Goal: Task Accomplishment & Management: Complete application form

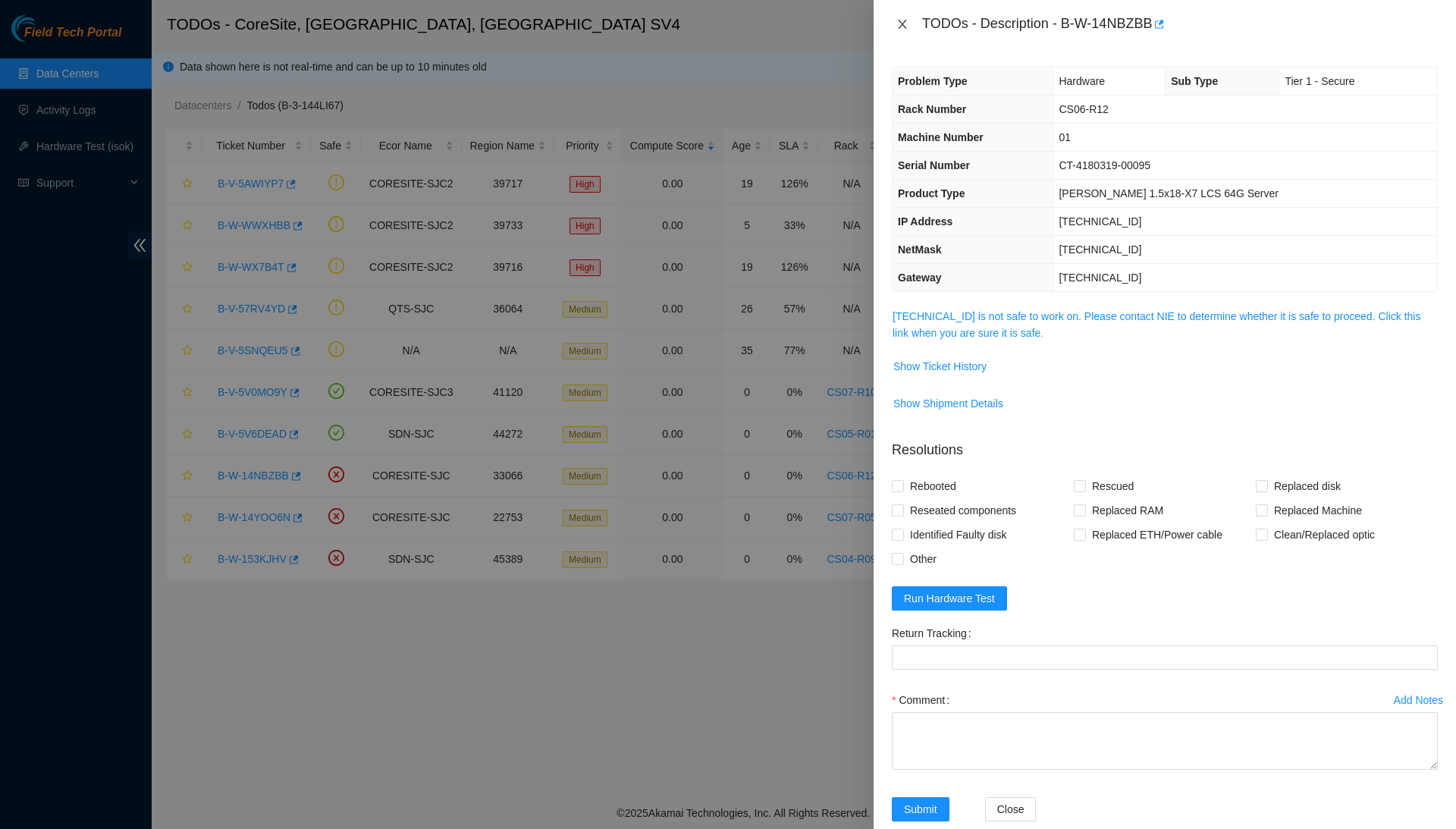
click at [899, 26] on icon "close" at bounding box center [902, 24] width 8 height 9
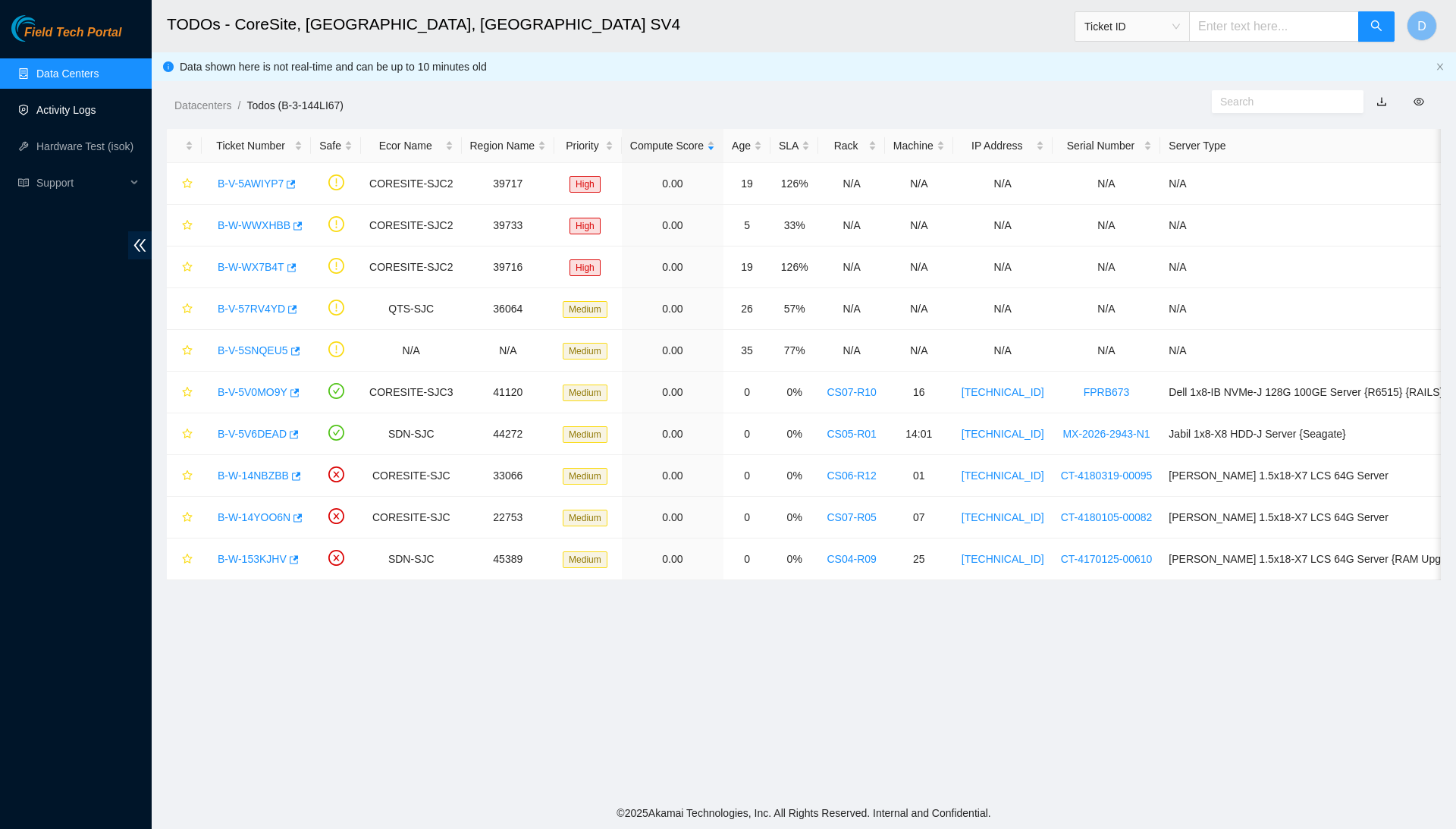
click at [95, 116] on link "Activity Logs" at bounding box center [66, 109] width 60 height 12
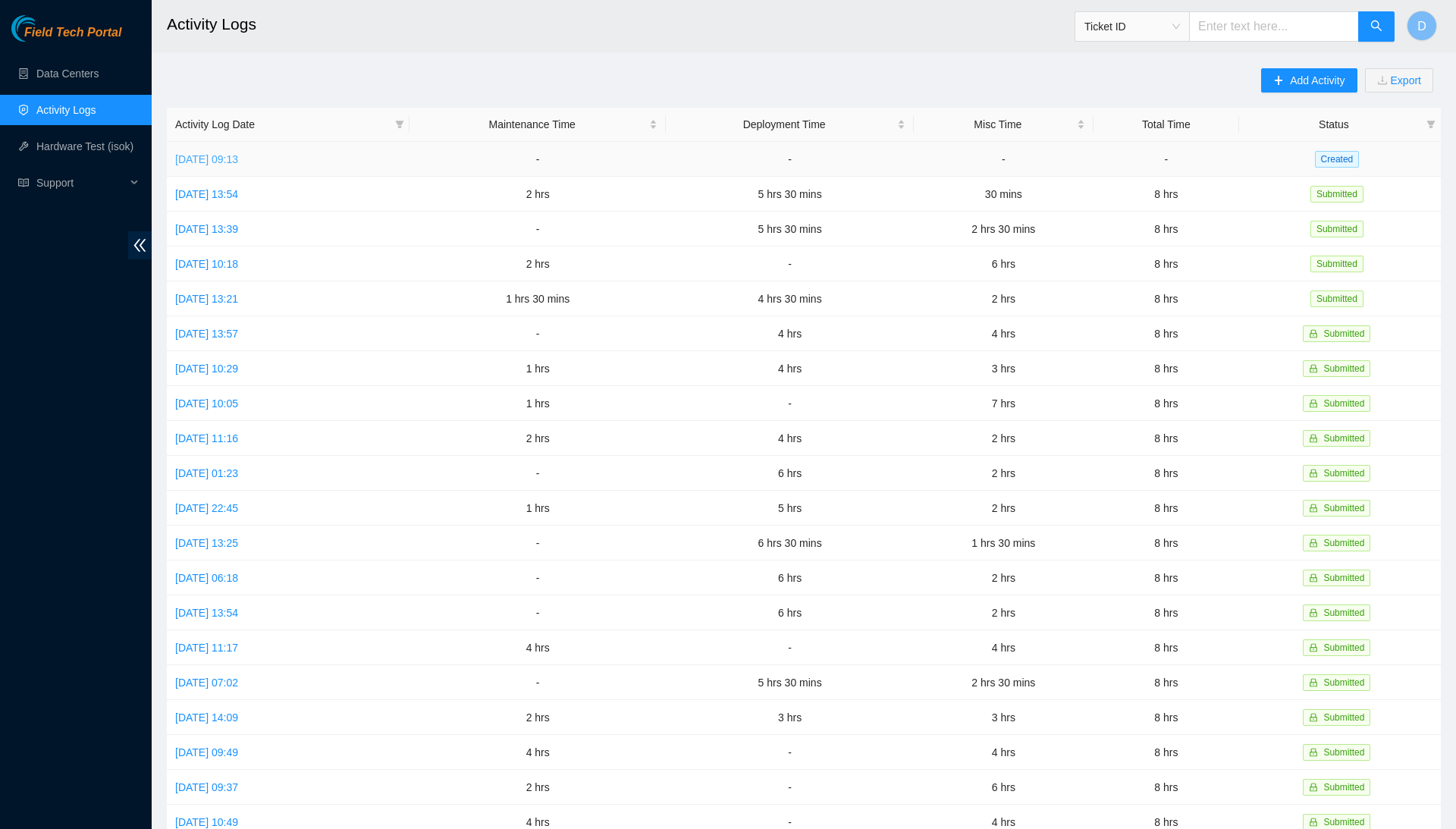
click at [238, 161] on link "Mon, 08 Sep 2025 09:13" at bounding box center [206, 159] width 63 height 12
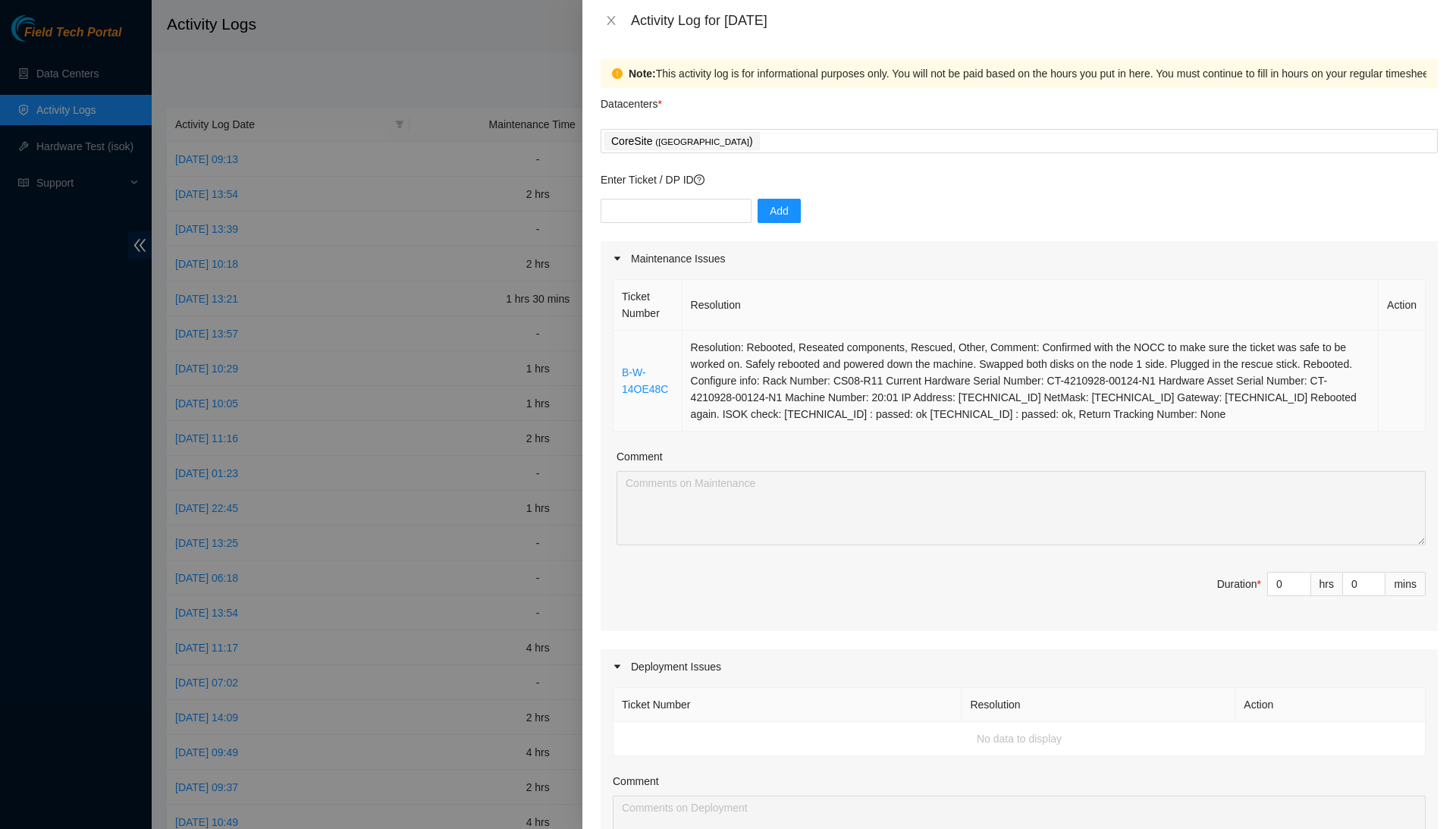
scroll to position [12, 0]
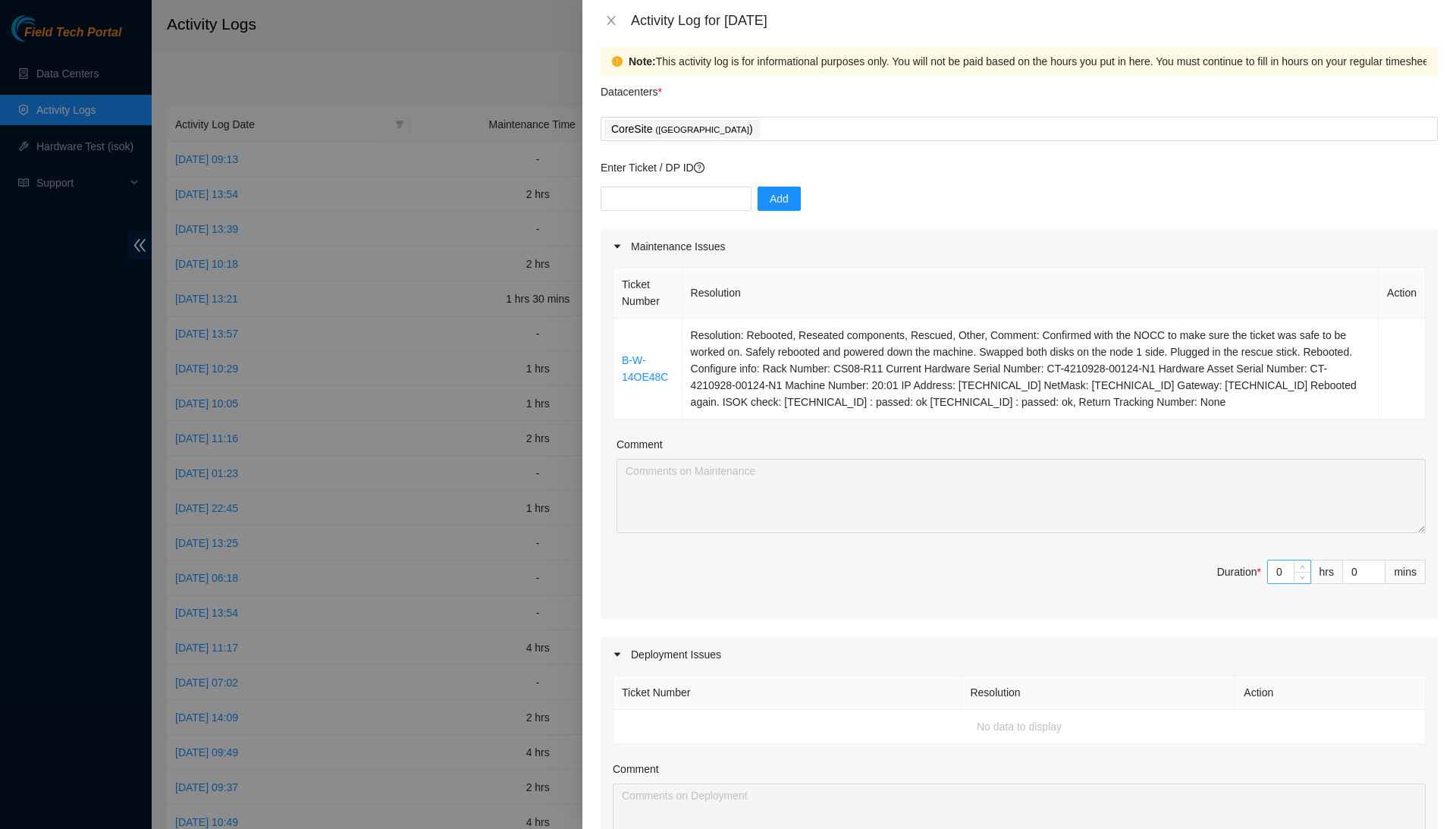
click at [1287, 583] on input "0" at bounding box center [1288, 572] width 42 height 22
type input "2"
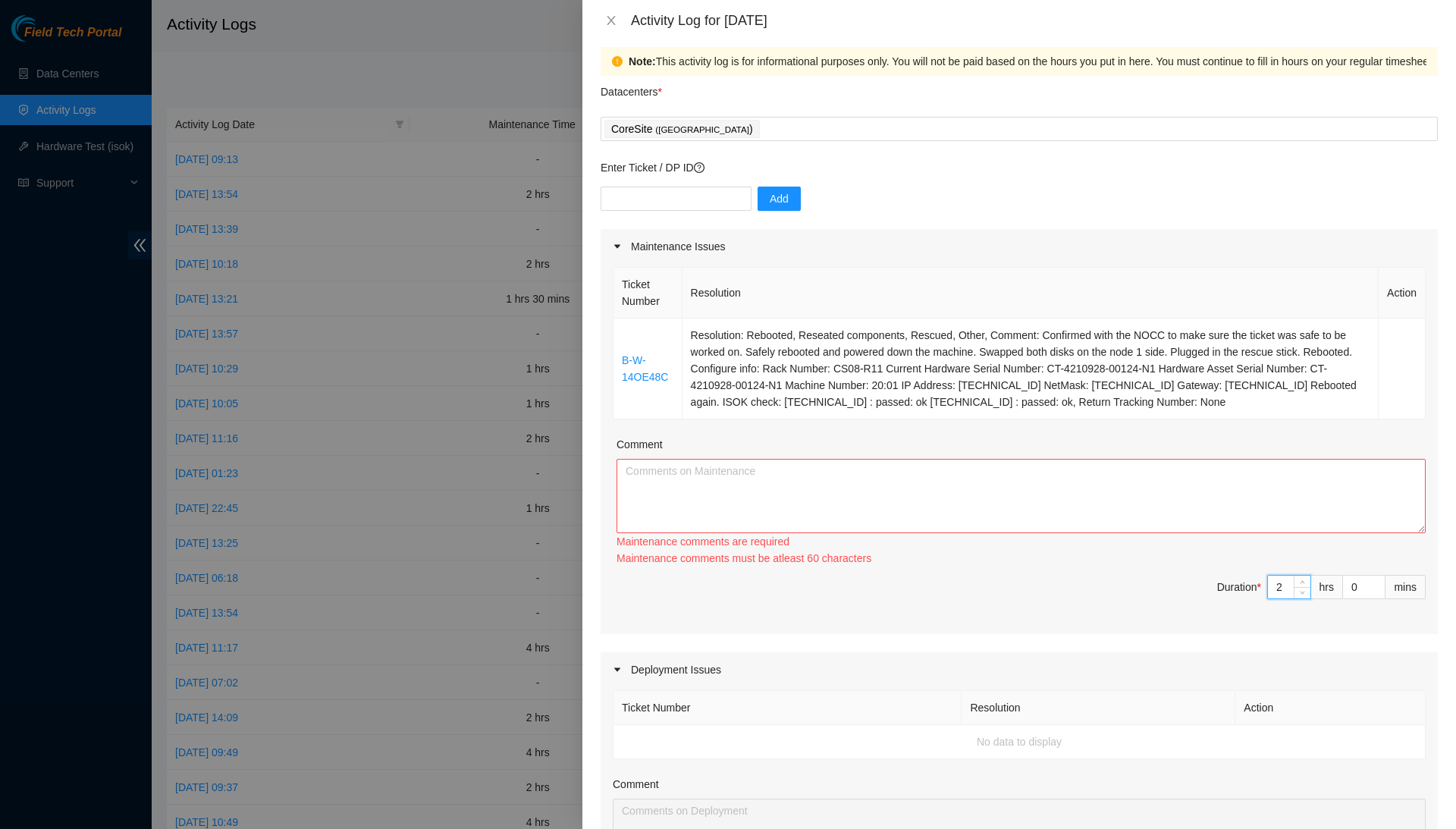
type input "2"
click at [1352, 533] on textarea "Comment" at bounding box center [1021, 495] width 809 height 74
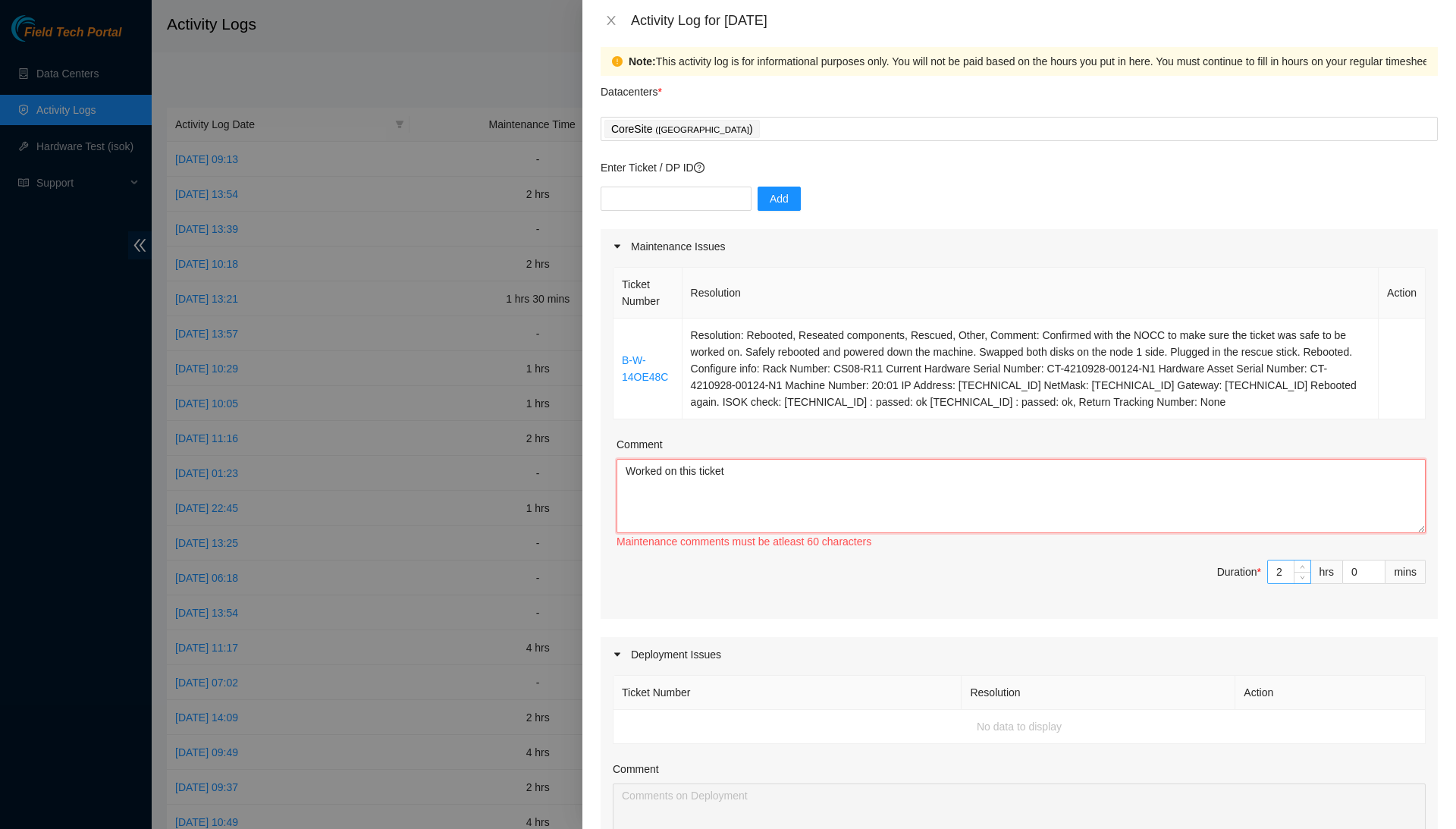
type textarea "Worked on this ticket"
click at [1286, 581] on input "2" at bounding box center [1288, 572] width 42 height 22
type input "0"
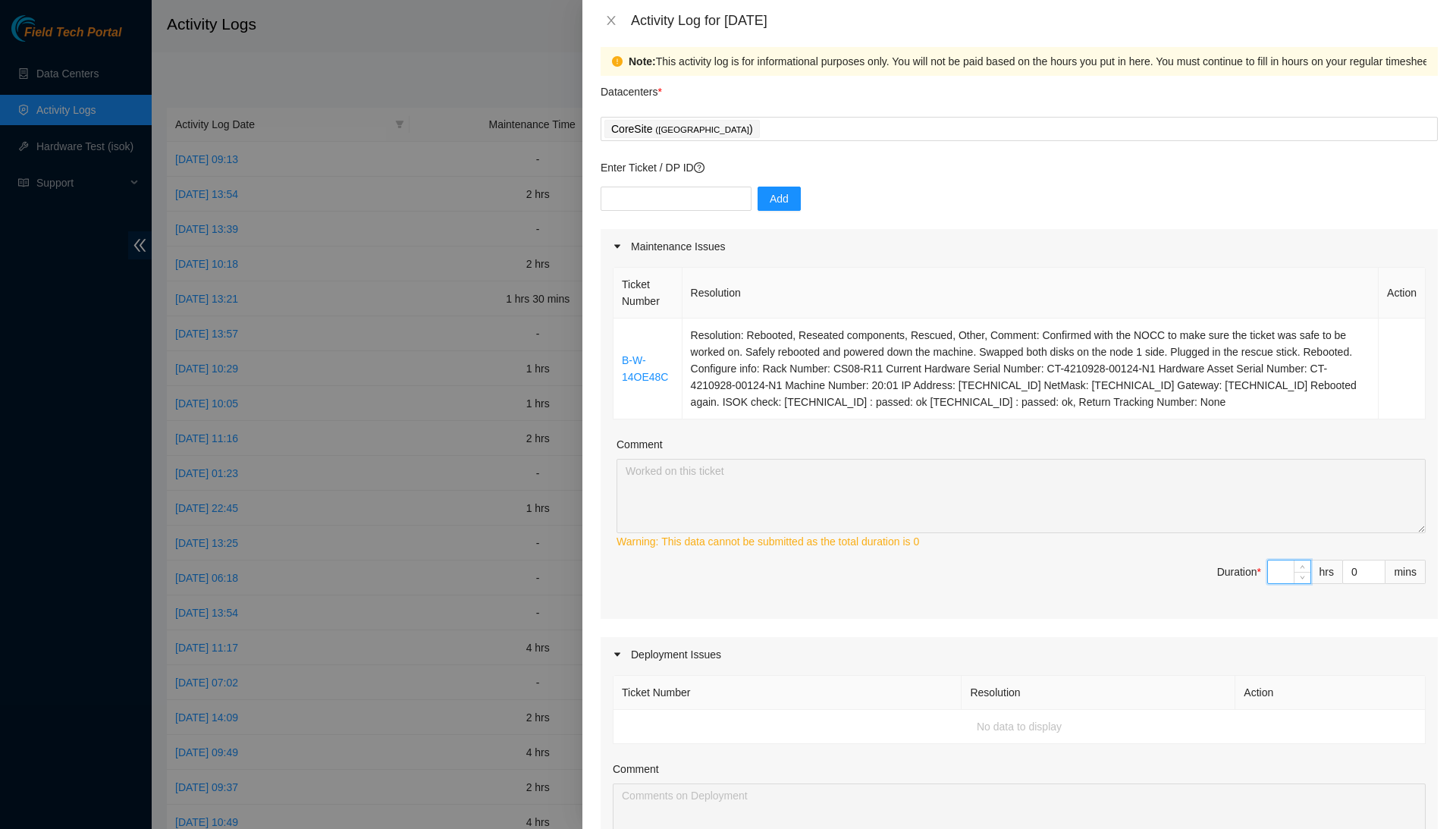
type input "1"
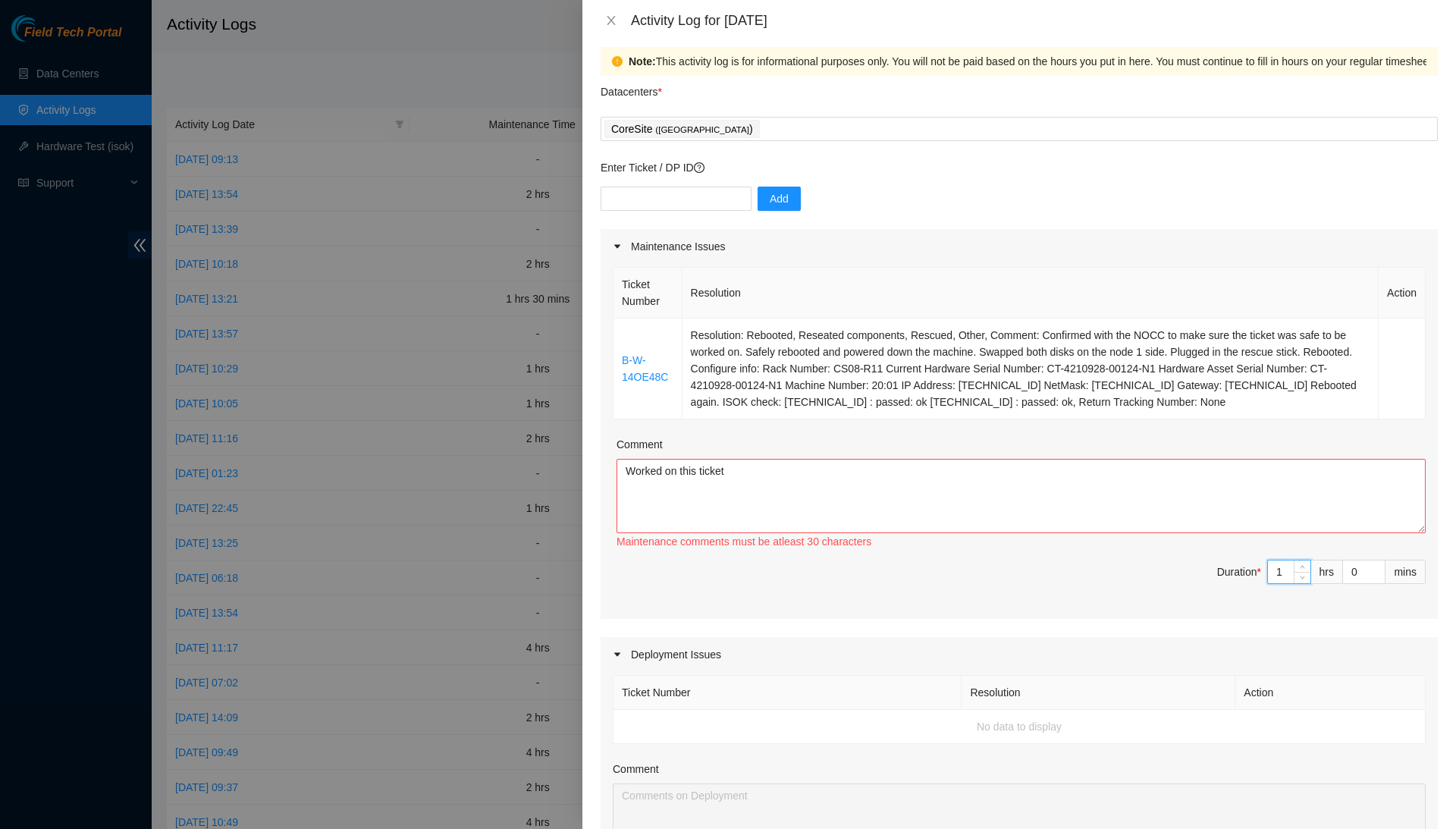
type input "1"
click at [1284, 514] on textarea "Worked on this ticket" at bounding box center [1021, 495] width 809 height 74
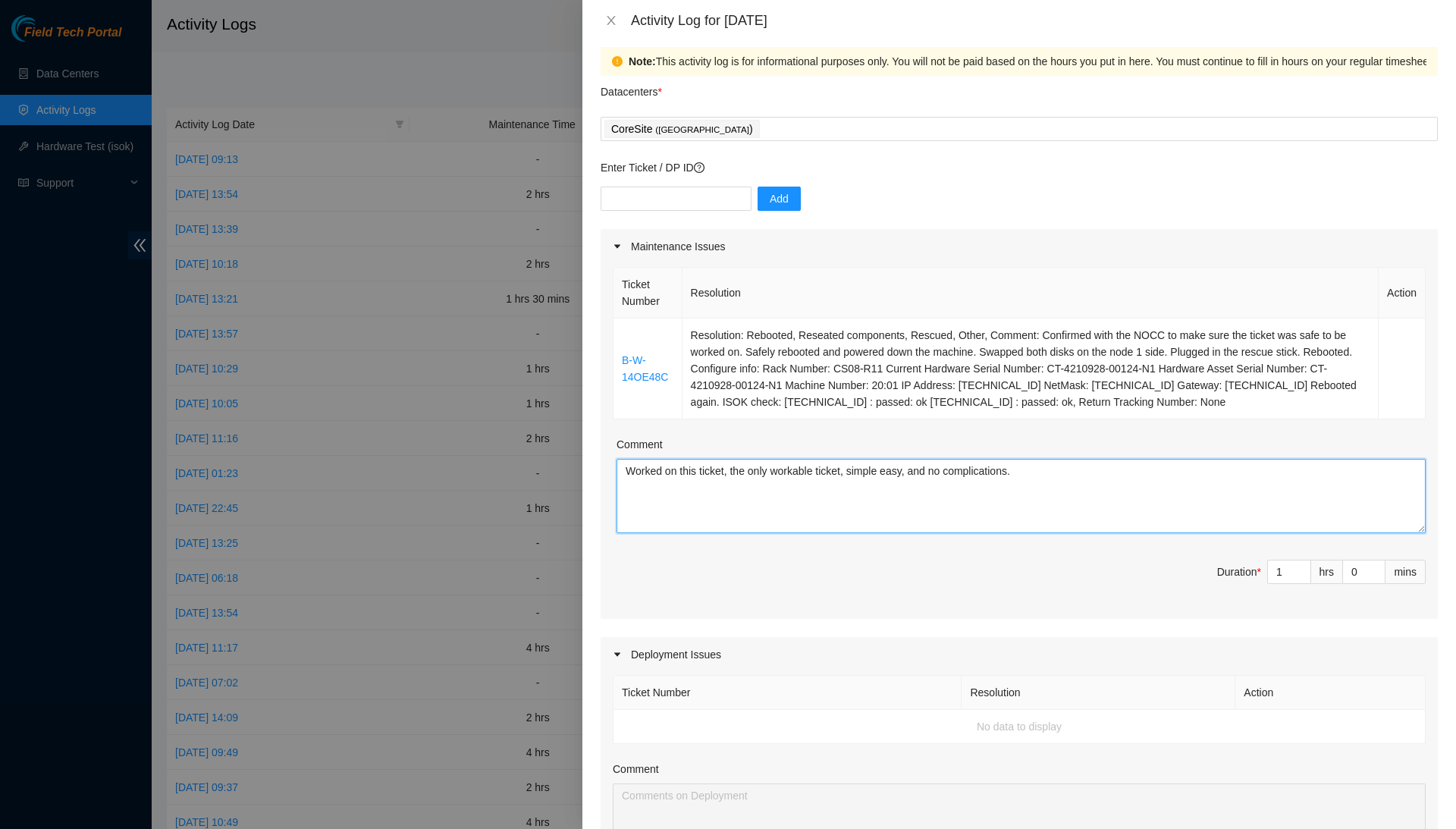
click at [887, 510] on textarea "Worked on this ticket, the only workable ticket, simple easy, and no complicati…" at bounding box center [1021, 495] width 809 height 74
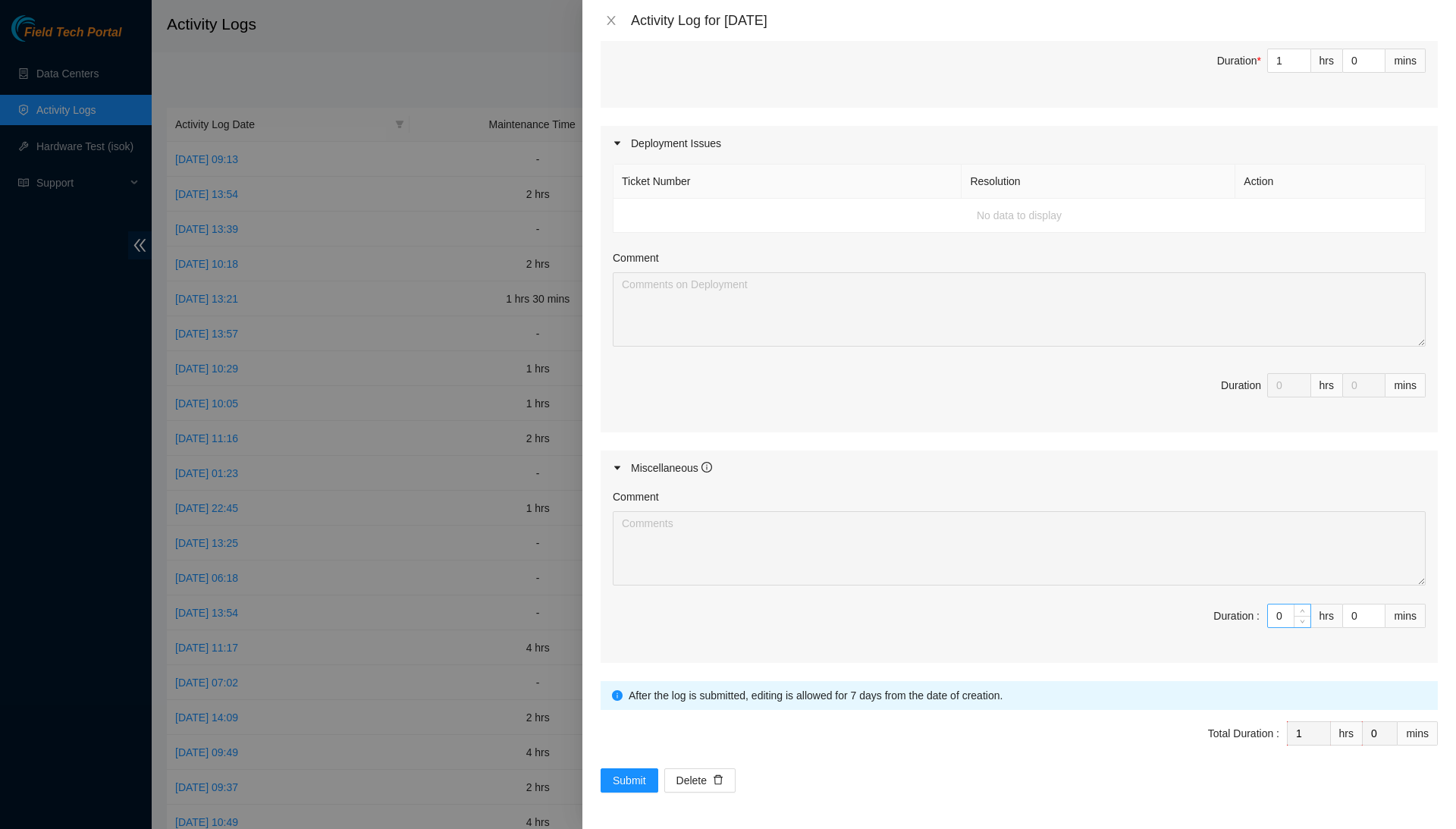
scroll to position [532, 0]
type textarea "Worked on this ticket, the only workable ticket, simple, easy, and no complicat…"
click at [1280, 621] on input "0" at bounding box center [1288, 616] width 42 height 22
type input "7"
type input "8"
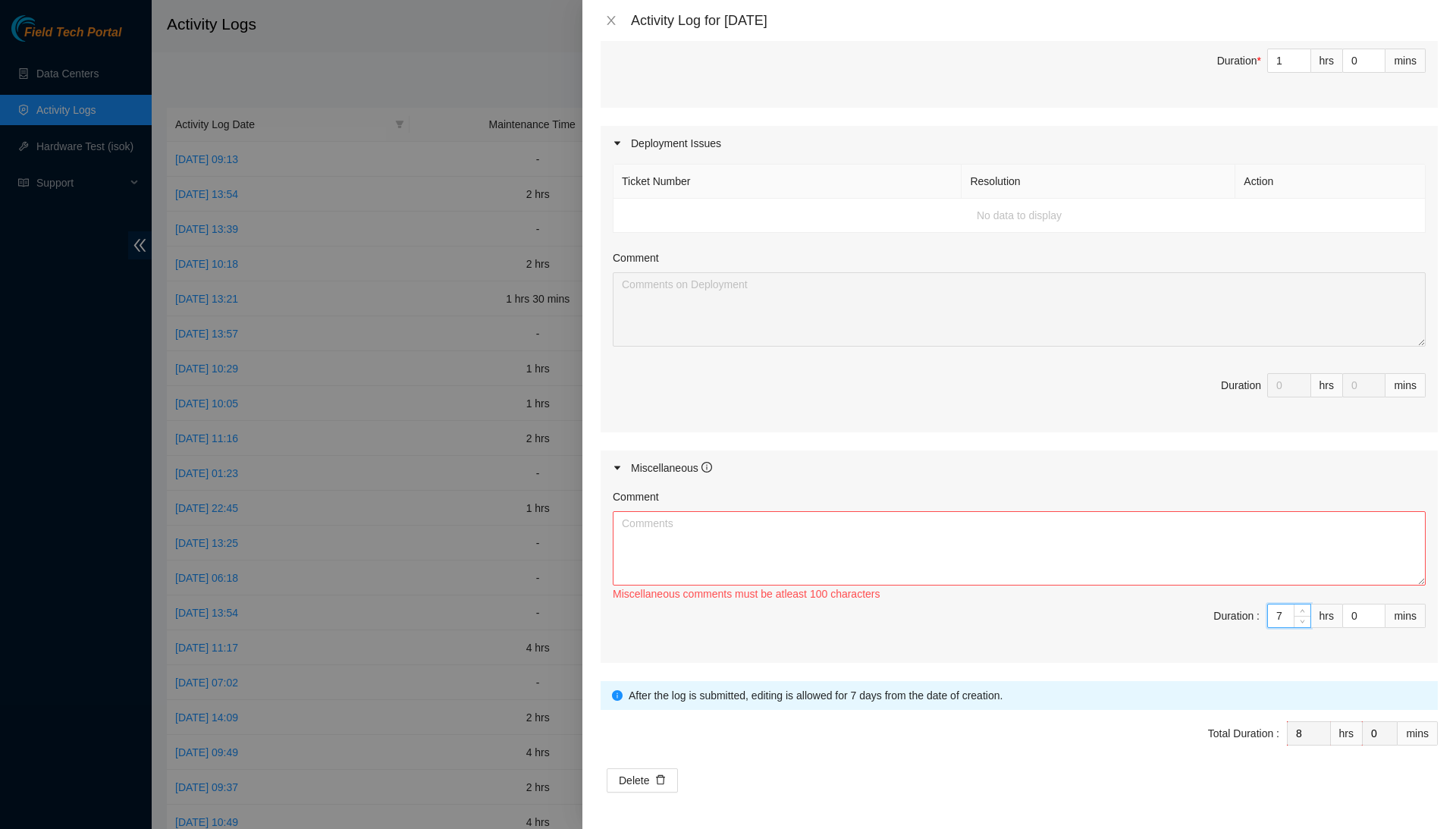
type input "7"
click at [1292, 562] on textarea "Comment" at bounding box center [1019, 548] width 813 height 74
type textarea "T"
click at [1165, 534] on textarea "Took my two 15-minute breaks, entered time for Beeline," at bounding box center [1019, 548] width 813 height 74
click at [981, 519] on textarea "Took my two 15-minute breaks, entered time for Beeline, Cleaned" at bounding box center [1019, 548] width 813 height 74
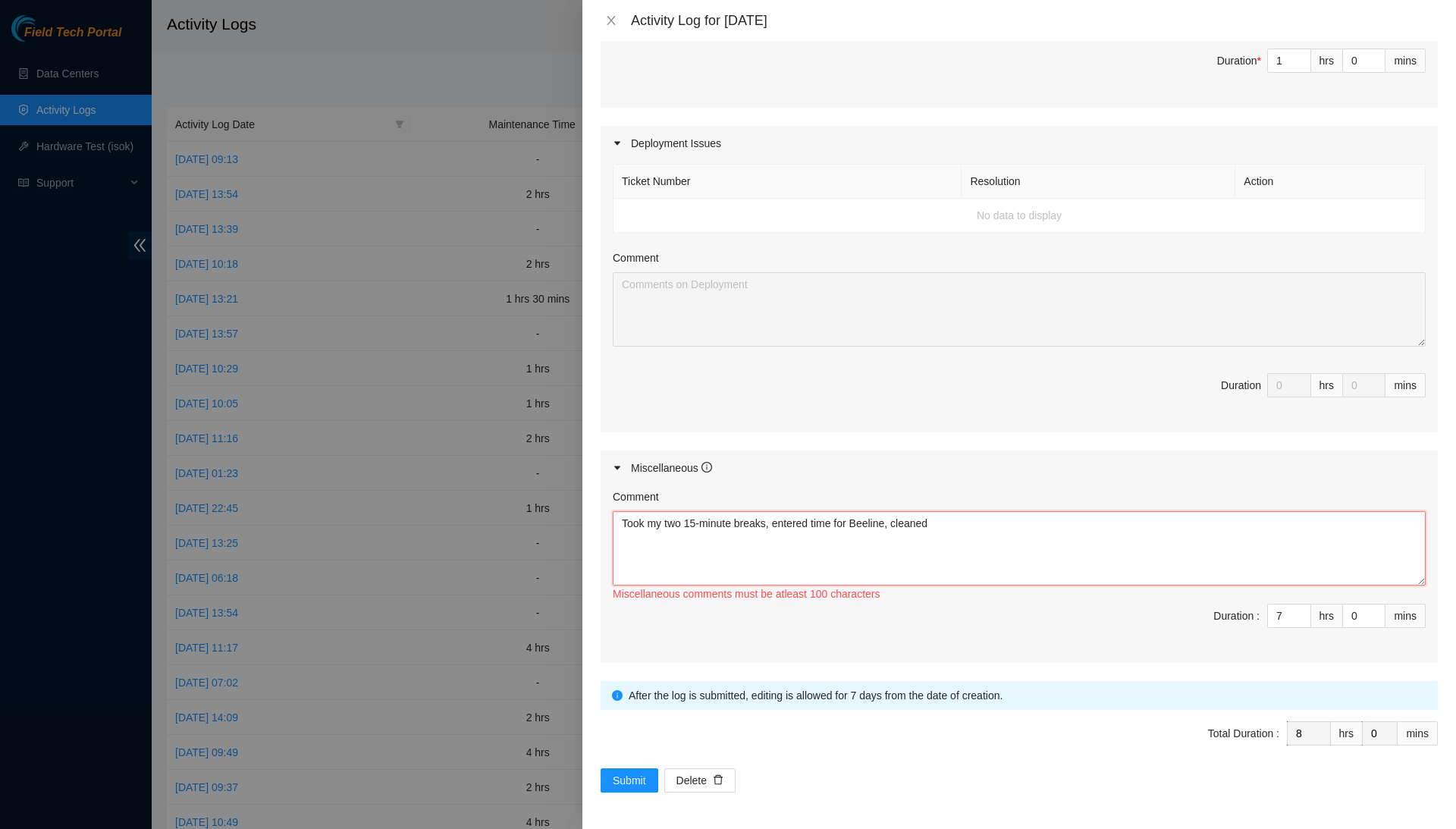
click at [986, 526] on textarea "Took my two 15-minute breaks, entered time for Beeline, cleaned" at bounding box center [1019, 548] width 813 height 74
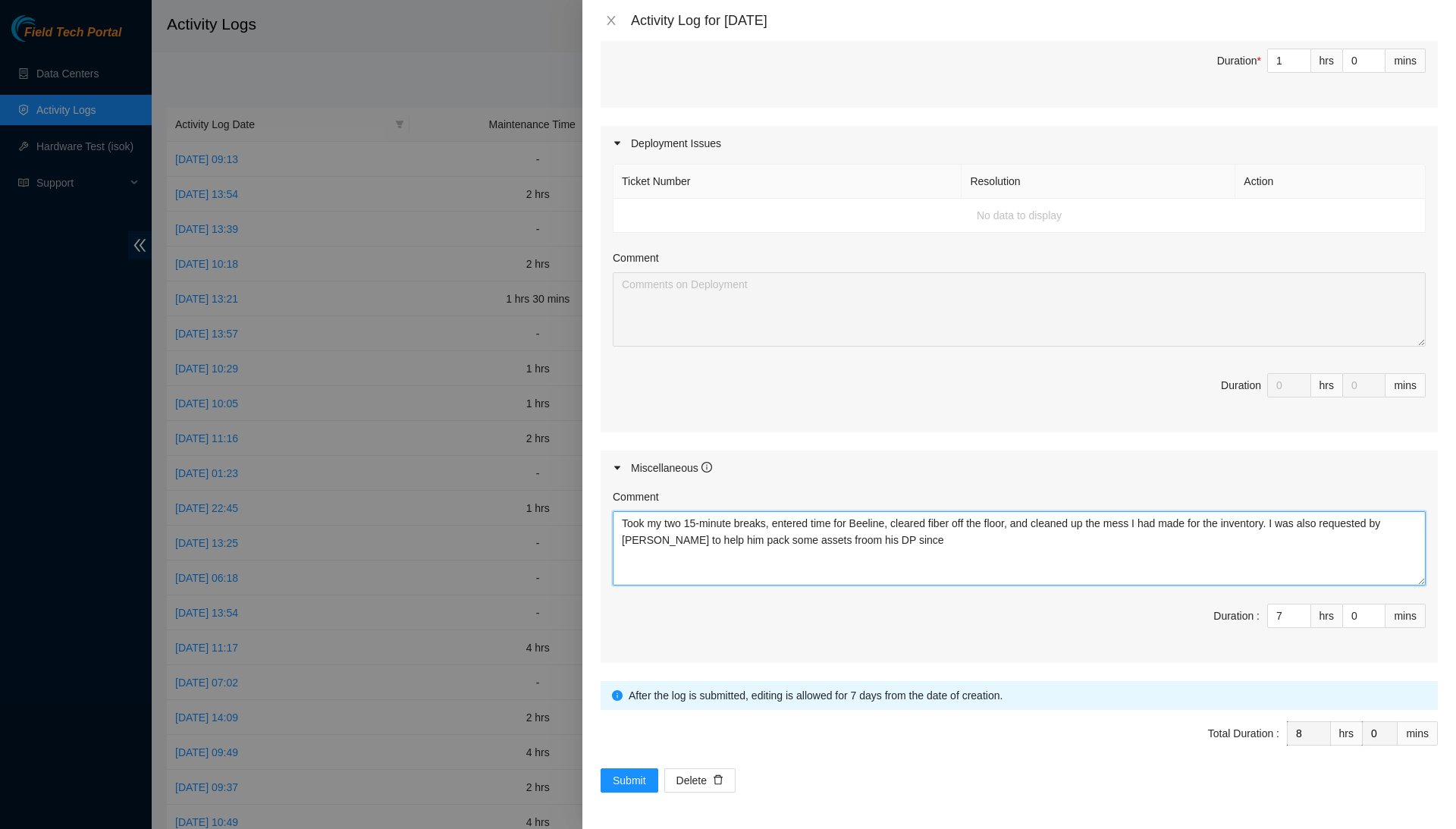
click at [890, 540] on textarea "Took my two 15-minute breaks, entered time for Beeline, cleared fiber off the f…" at bounding box center [1019, 548] width 813 height 74
click at [978, 544] on textarea "Took my two 15-minute breaks, entered time for Beeline, cleared fiber off the f…" at bounding box center [1019, 548] width 813 height 74
type textarea "Took my two 15-minute breaks, entered time for Beeline, cleared fiber off the f…"
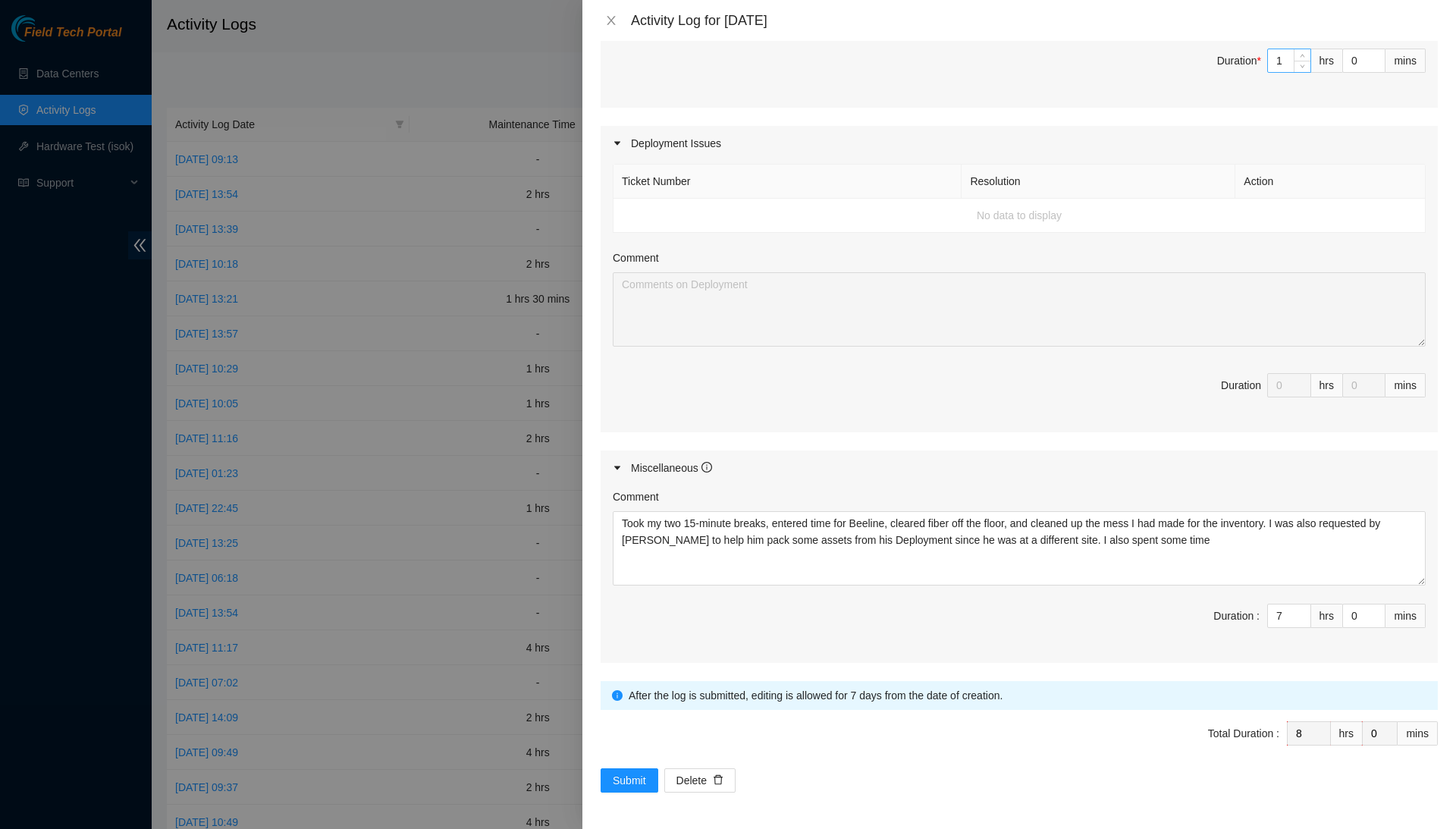
click at [1283, 64] on input "1" at bounding box center [1288, 61] width 42 height 22
type input "1"
type input "7"
type input "2"
type input "9"
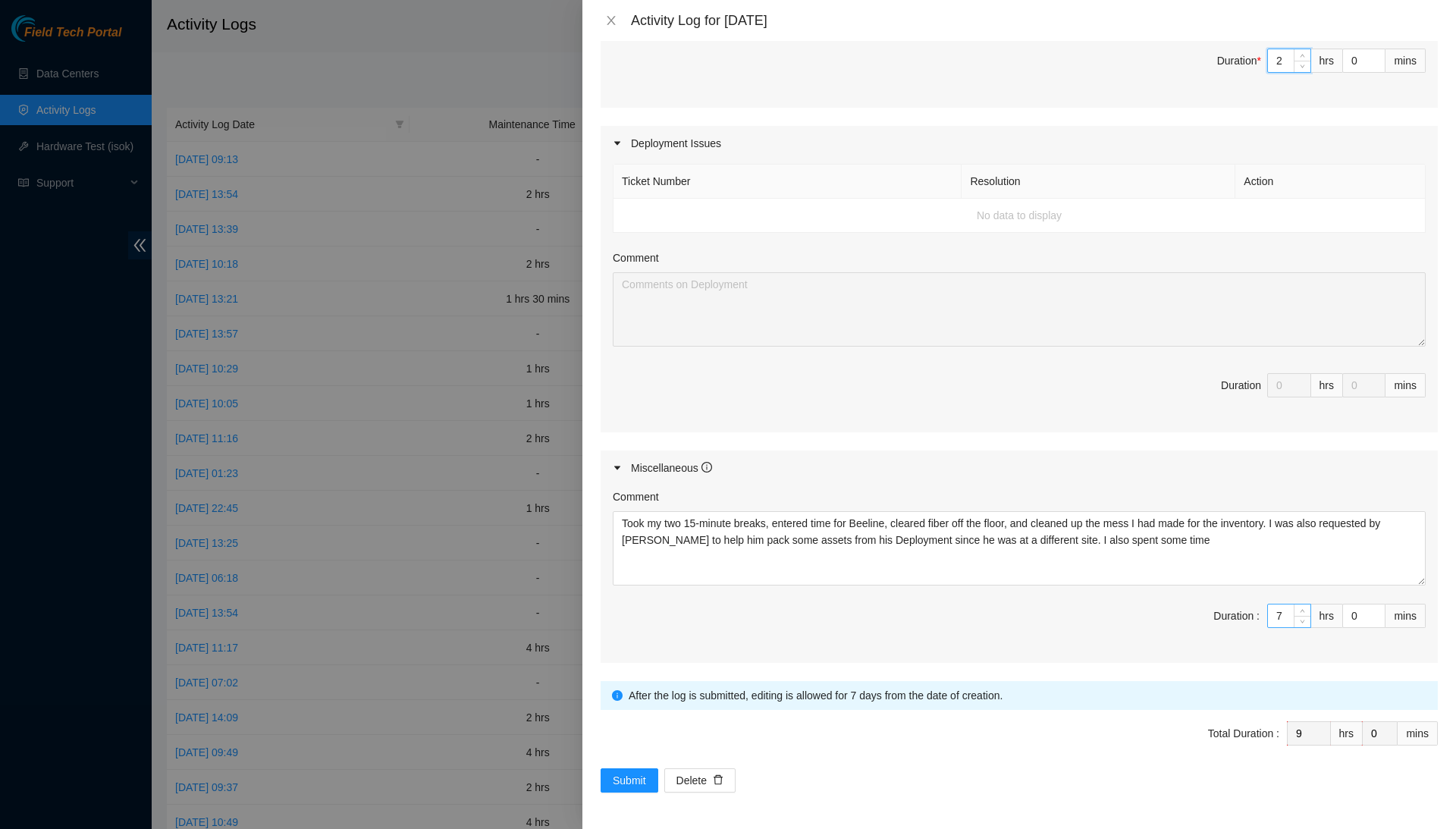
type input "2"
click at [1284, 613] on input "7" at bounding box center [1288, 616] width 42 height 22
type input "2"
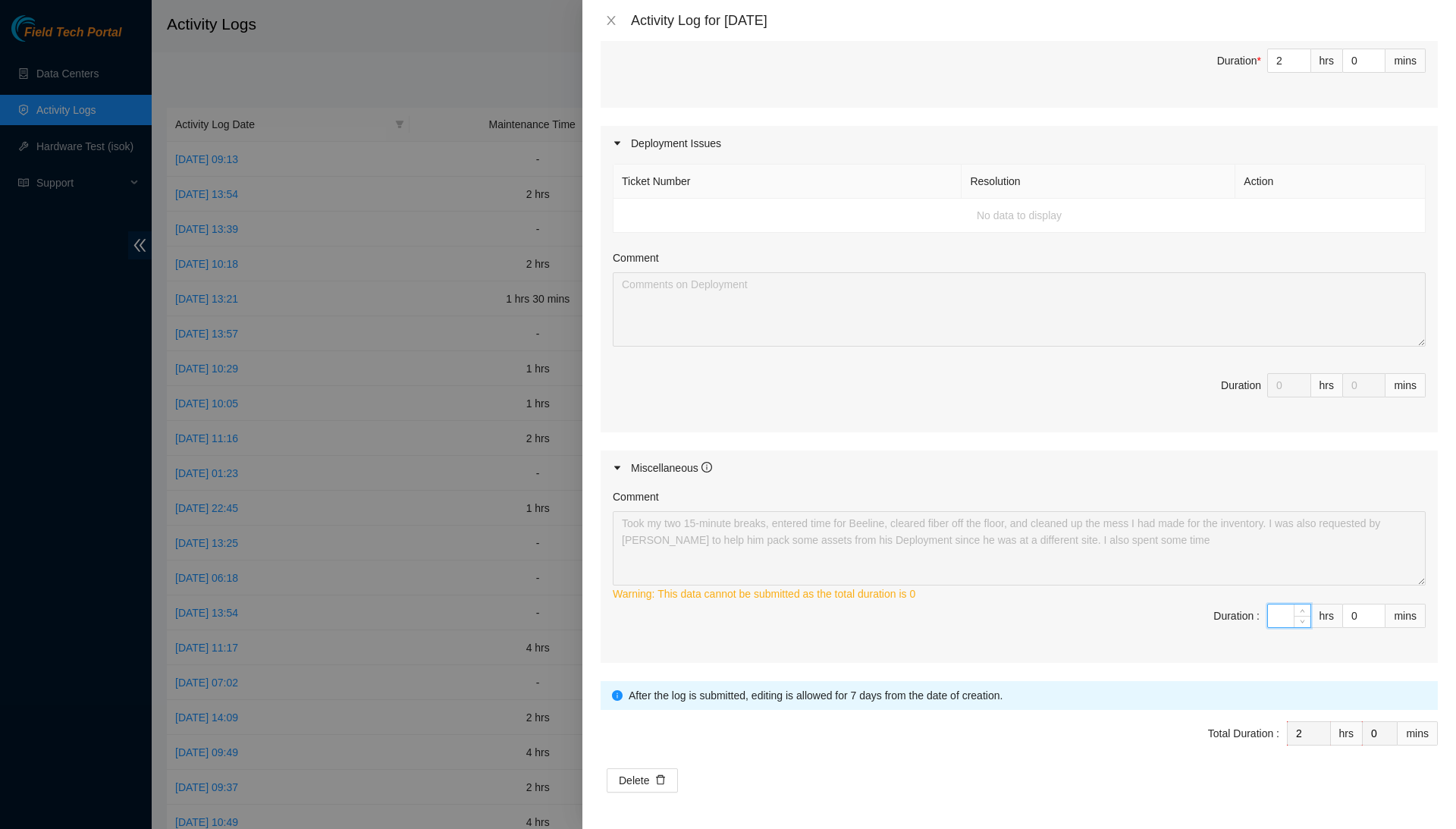
type input "6"
type input "8"
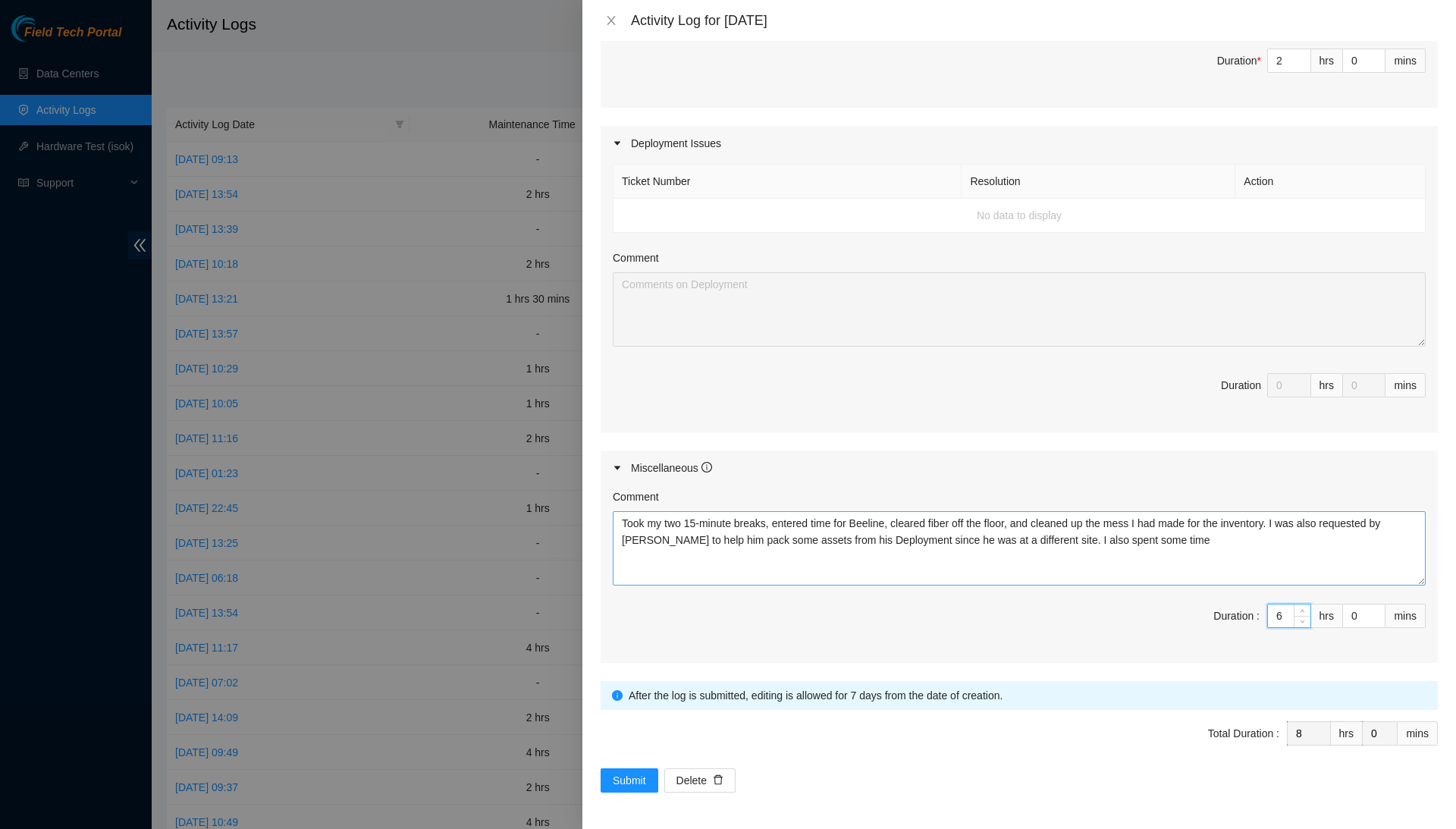
type input "6"
click at [1331, 528] on textarea "Took my two 15-minute breaks, entered time for Beeline, cleared fiber off the f…" at bounding box center [1019, 548] width 813 height 74
click at [1325, 543] on textarea "Took my two 15-minute breaks, entered time for Beeline, cleared fiber off the f…" at bounding box center [1019, 548] width 813 height 74
type textarea "Took my two 15-minute breaks, entered time for Beeline, cleared fiber off the f…"
click at [646, 777] on span "Submit" at bounding box center [629, 779] width 34 height 17
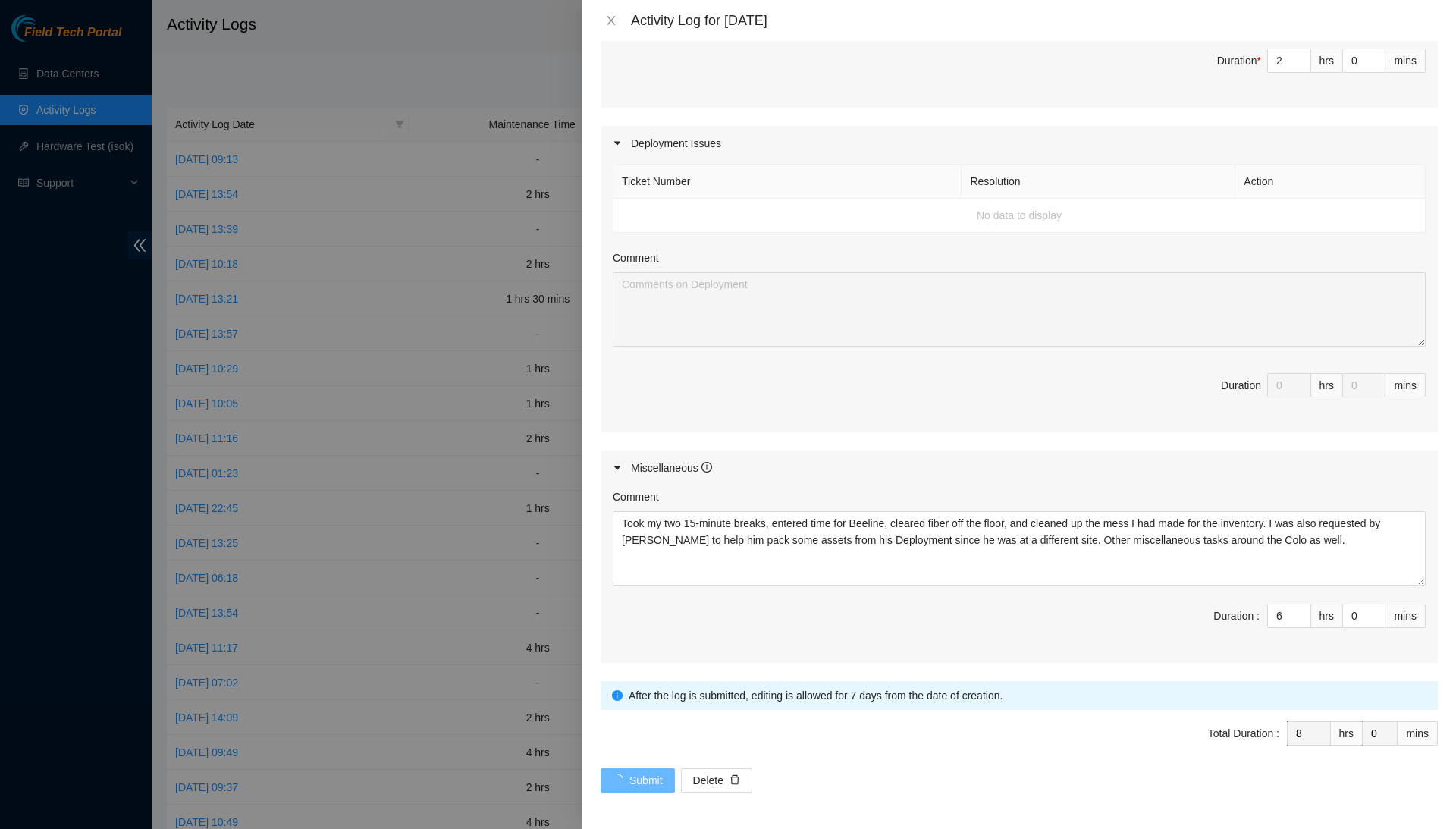
scroll to position [0, 0]
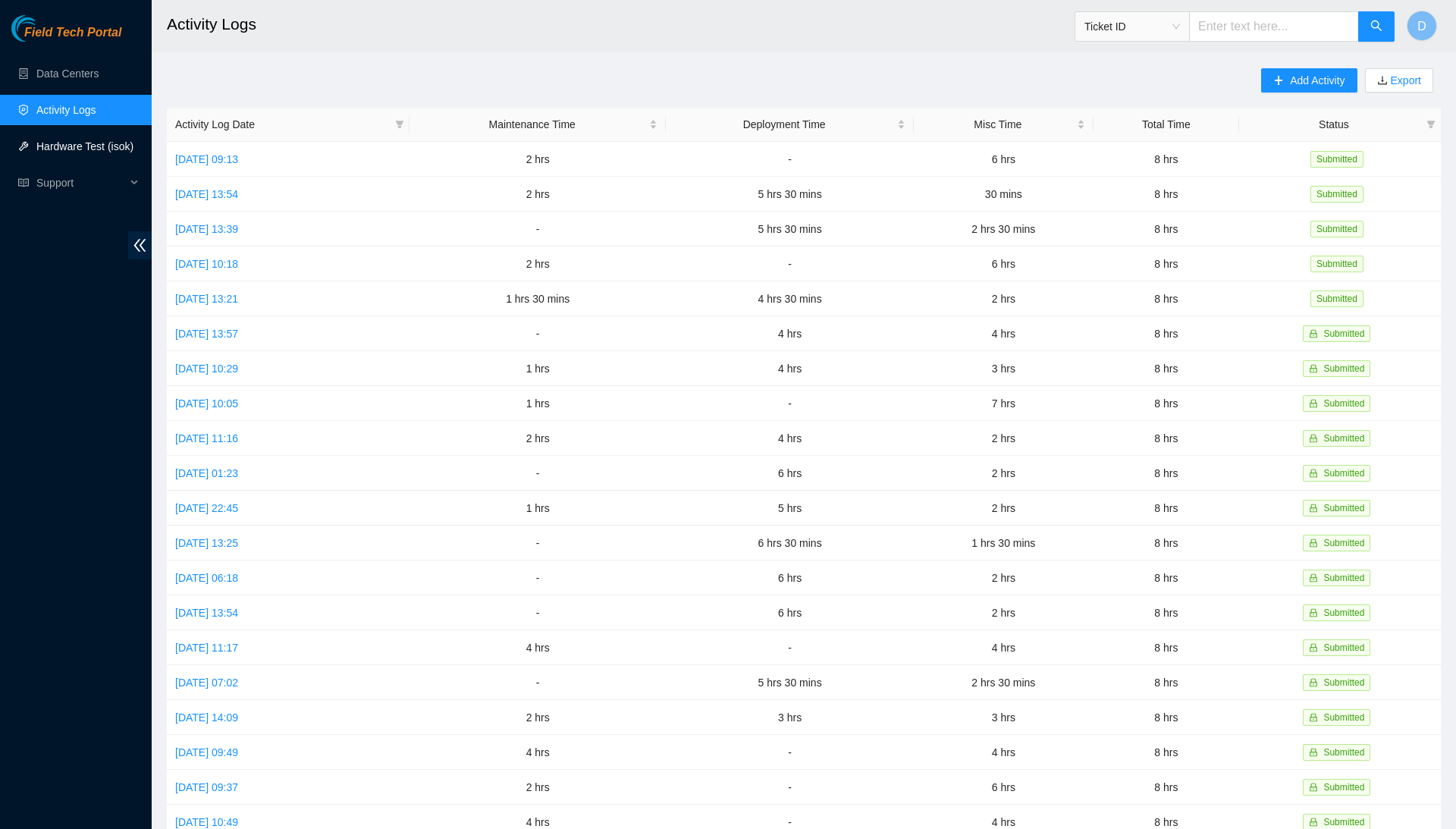
click at [93, 141] on link "Hardware Test (isok)" at bounding box center [85, 146] width 97 height 12
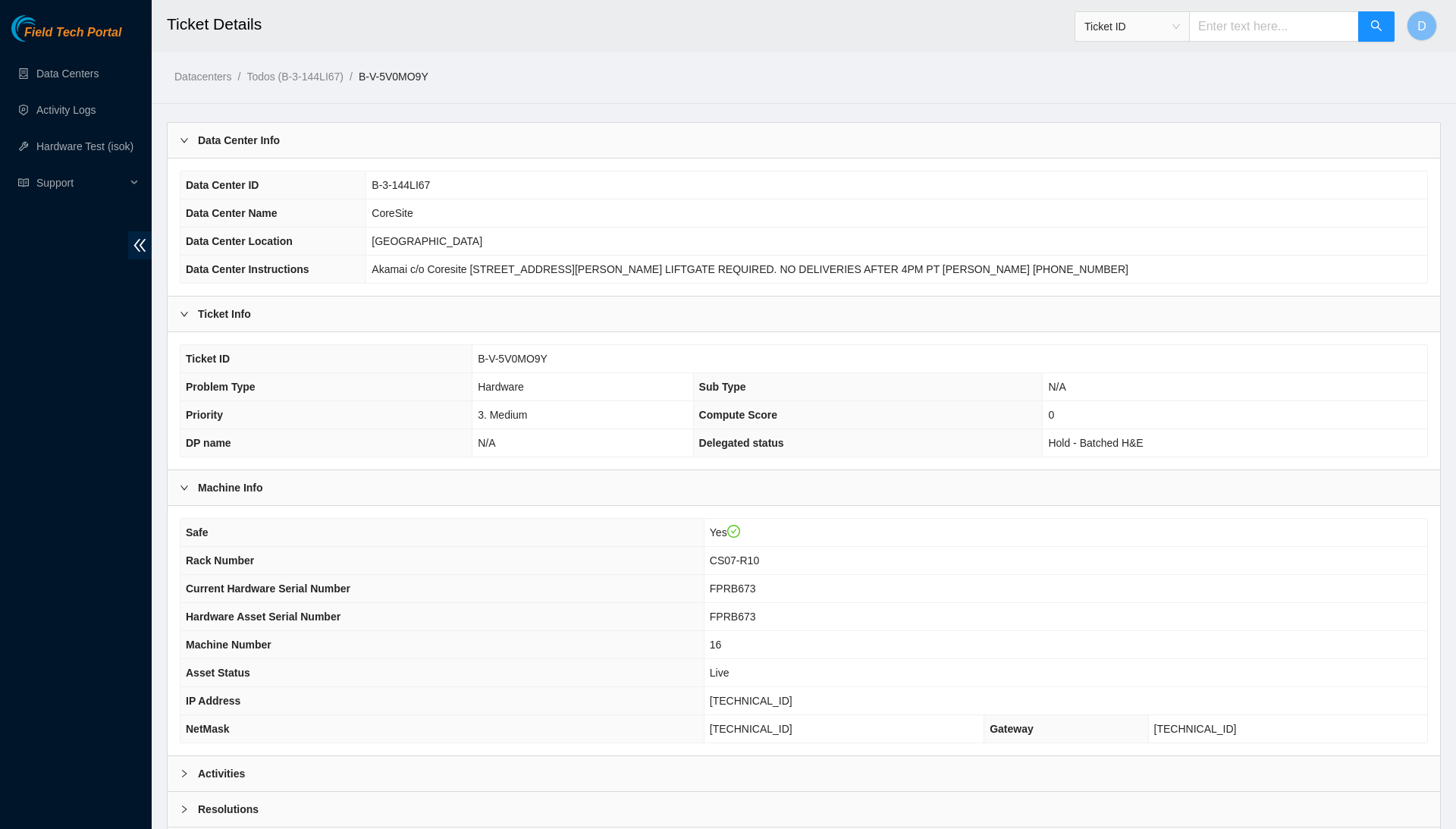
scroll to position [112, 0]
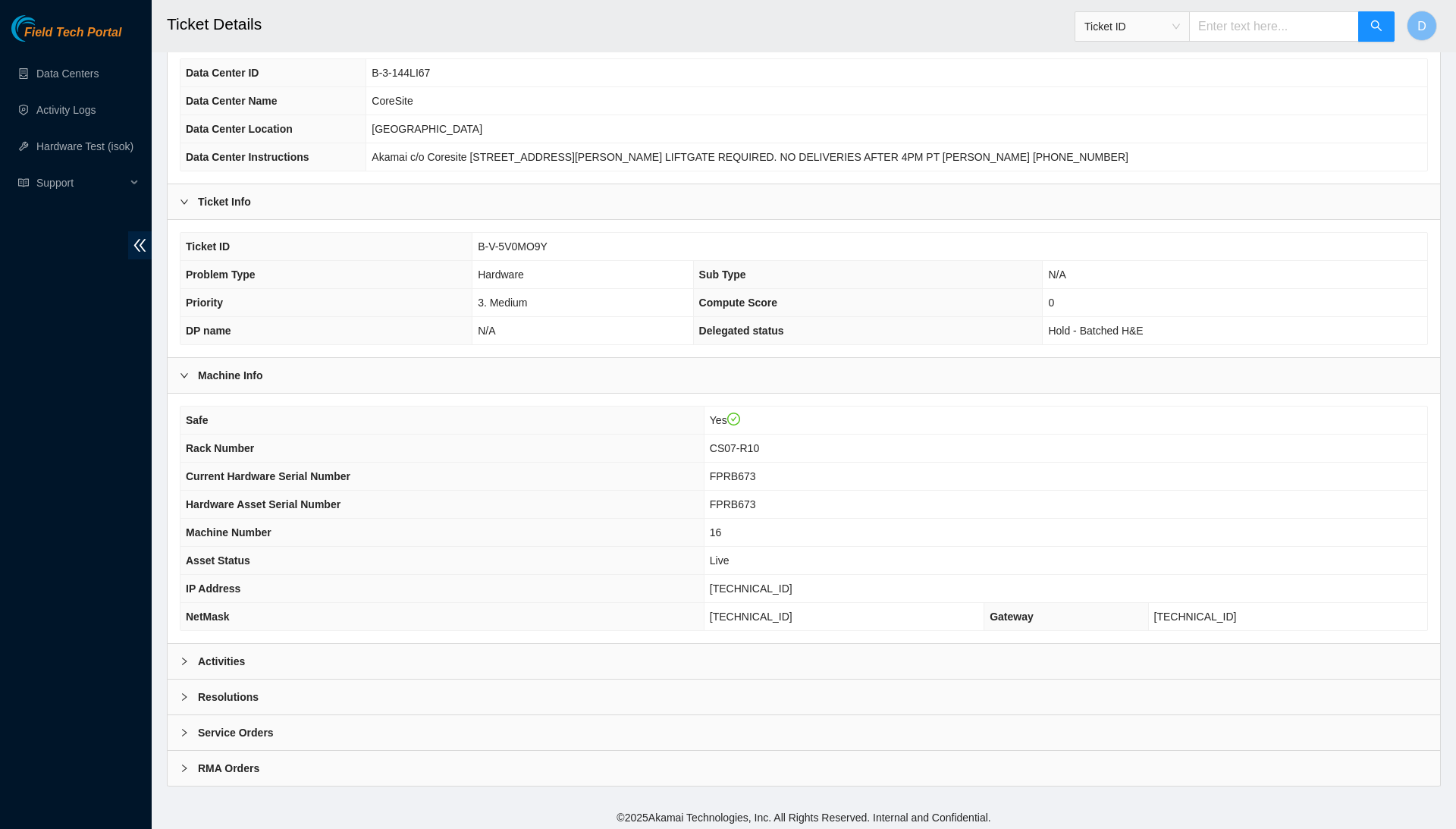
click at [545, 692] on div "Resolutions" at bounding box center [803, 697] width 1272 height 35
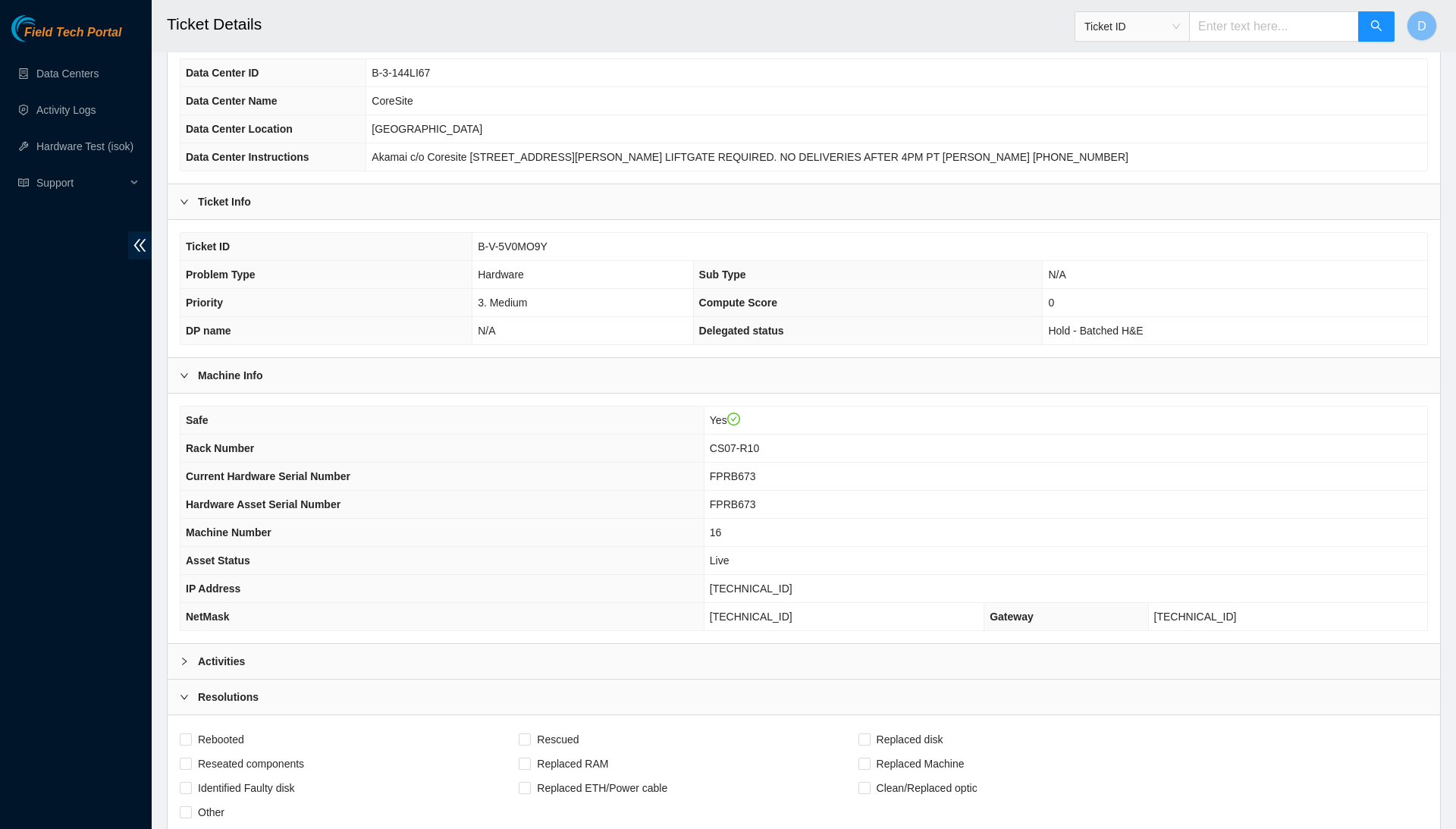
click at [543, 656] on div "Activities" at bounding box center [803, 661] width 1272 height 35
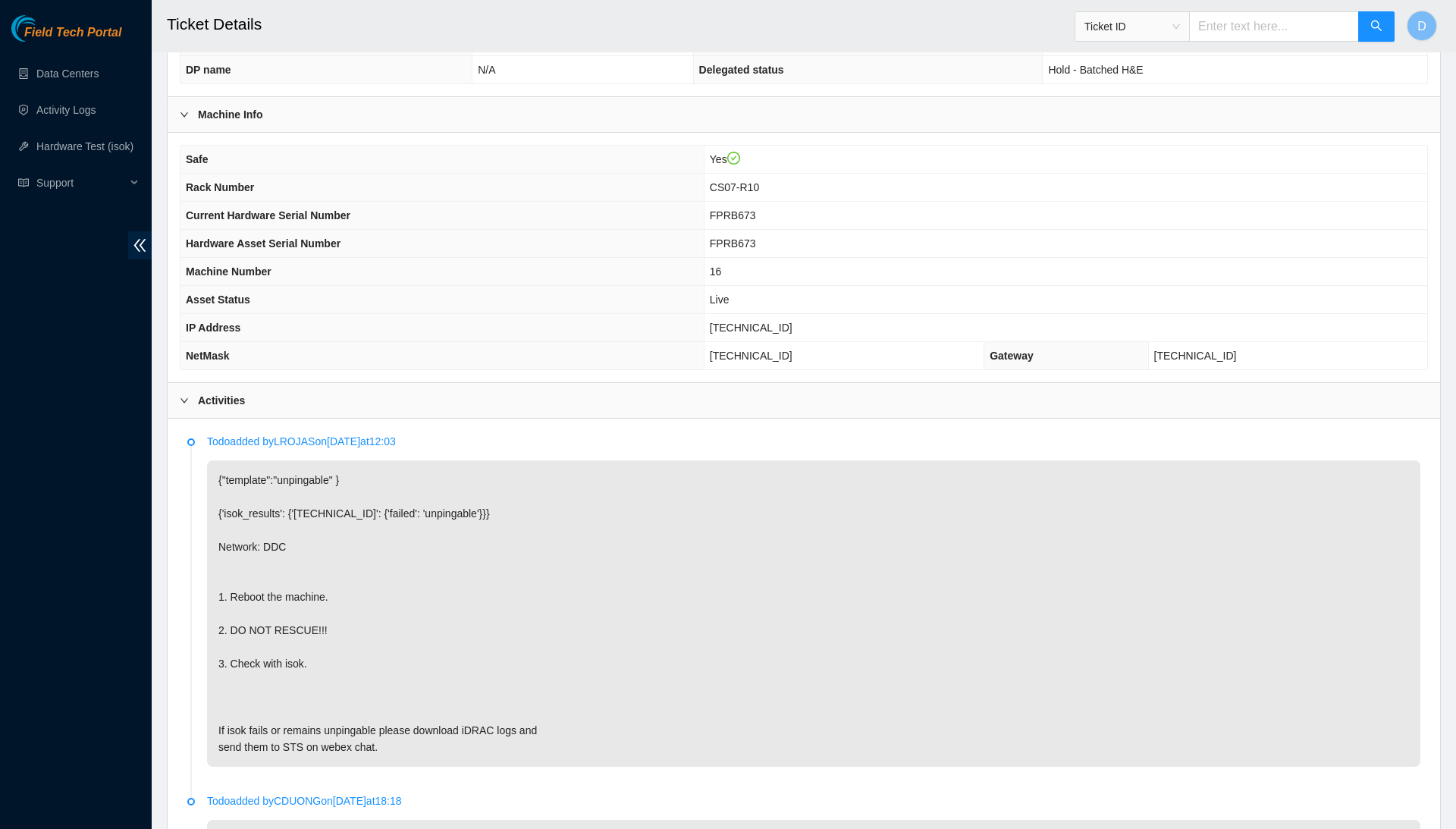
scroll to position [376, 0]
click at [756, 319] on span "[TECHNICAL_ID]" at bounding box center [751, 324] width 82 height 12
copy span "[TECHNICAL_ID]"
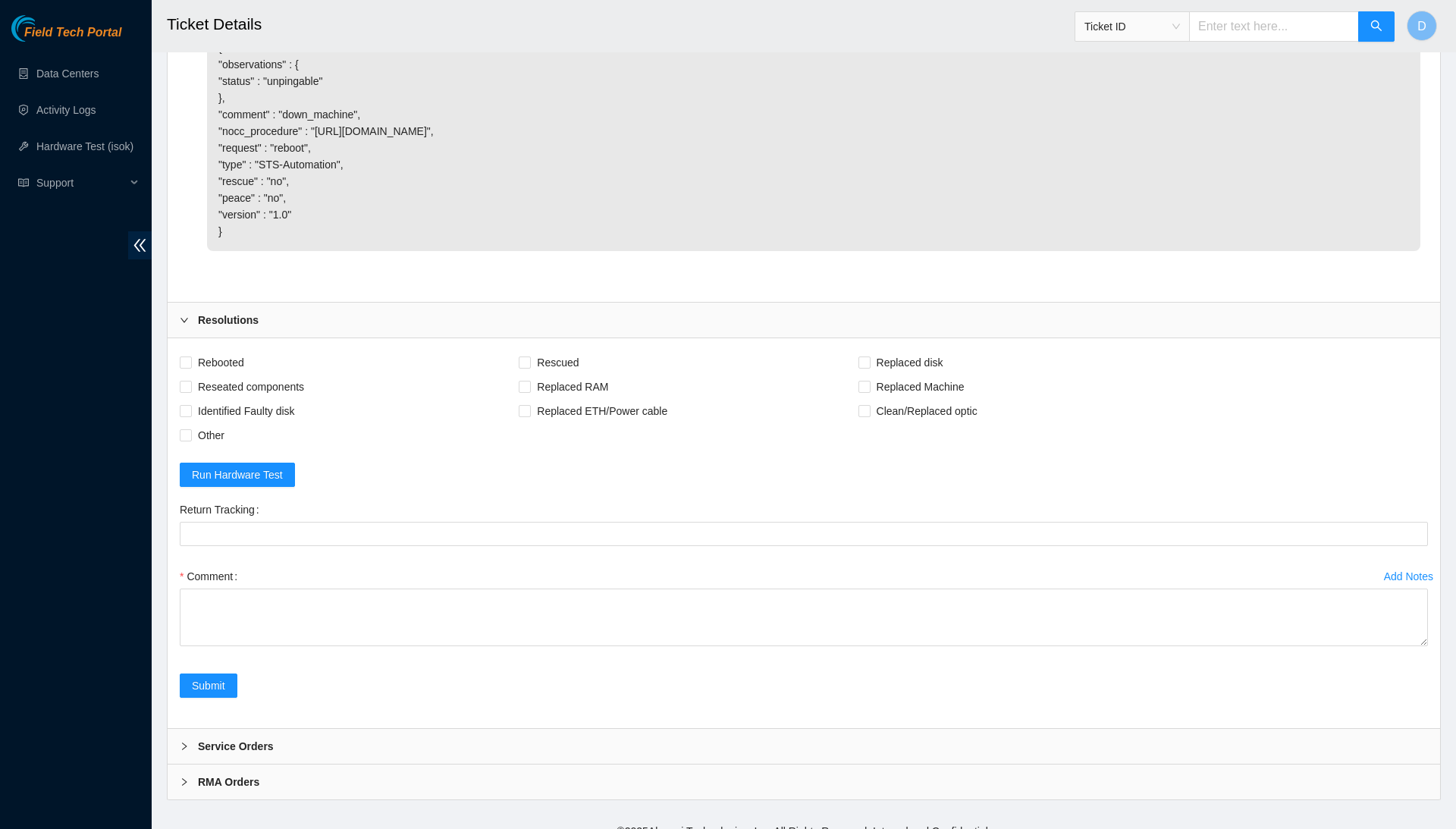
scroll to position [1163, 0]
click at [233, 353] on span "Rebooted" at bounding box center [220, 363] width 58 height 24
click at [190, 358] on input "Rebooted" at bounding box center [184, 363] width 10 height 10
checkbox input "true"
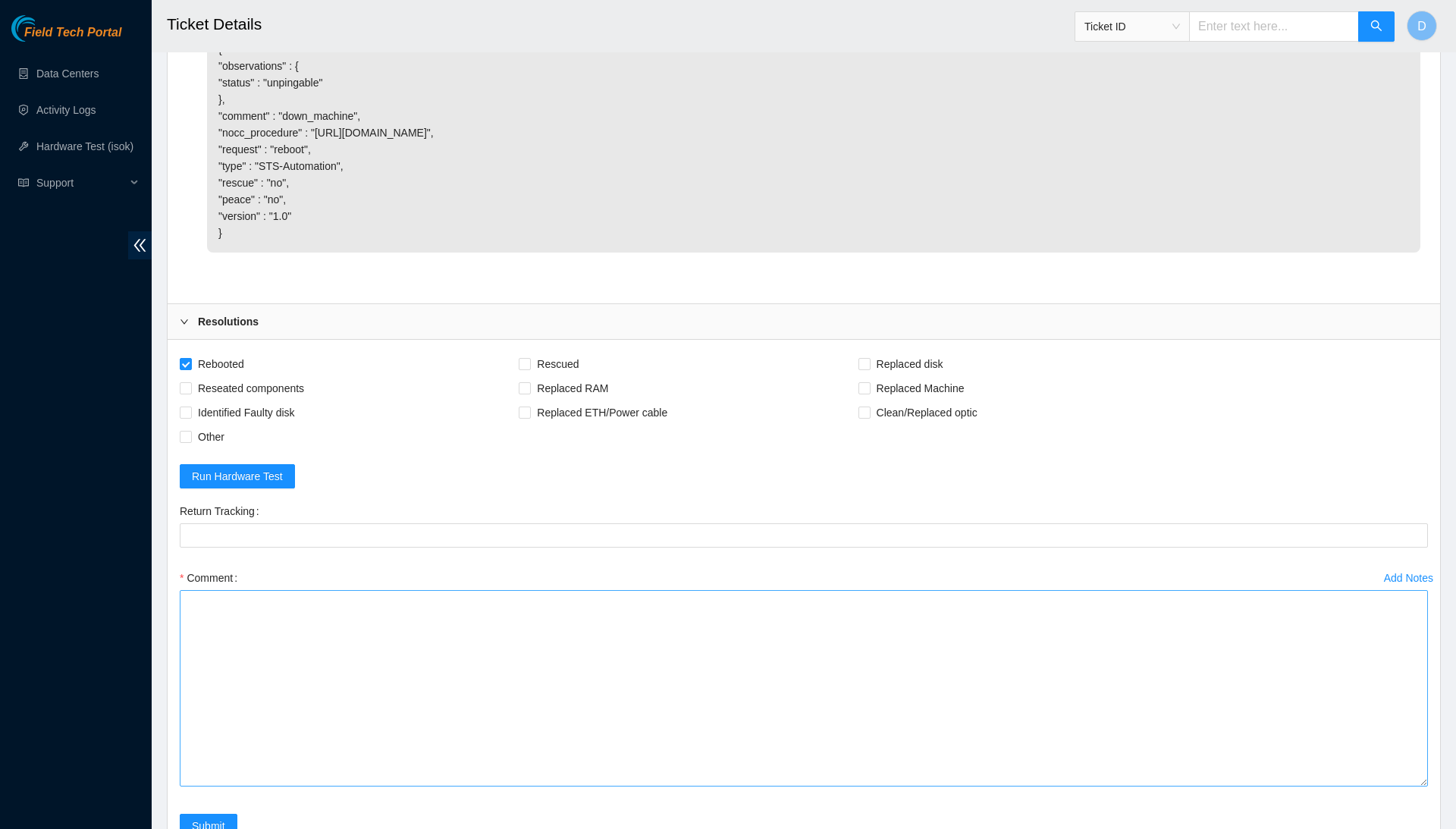
click at [1414, 766] on textarea "Comment" at bounding box center [803, 688] width 1248 height 196
click at [1327, 635] on textarea "Comment" at bounding box center [803, 691] width 1248 height 201
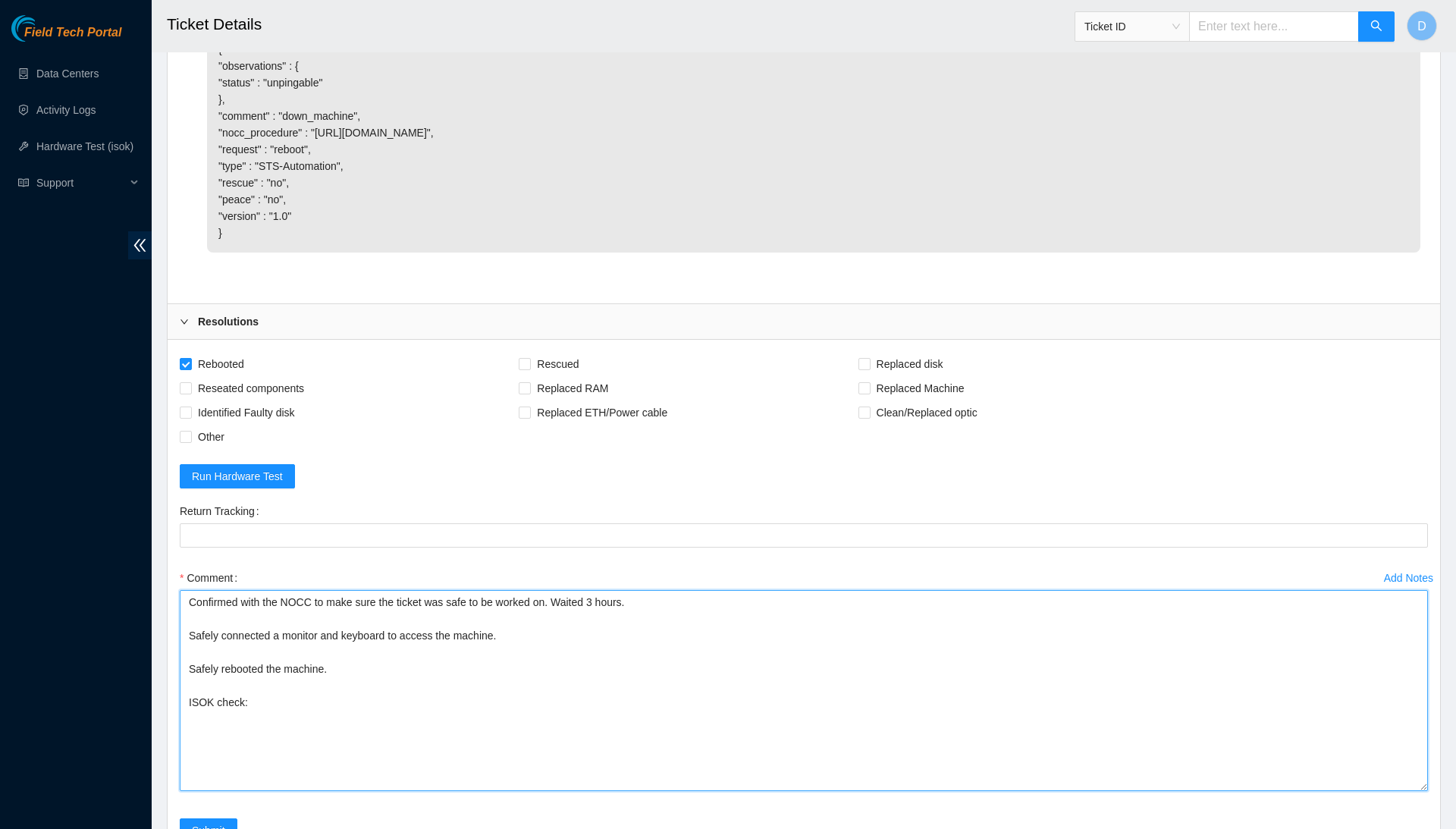
paste textarea "104.77.187.147 : passed: ok"
drag, startPoint x: 549, startPoint y: 671, endPoint x: 522, endPoint y: 502, distance: 171.1
click at [522, 502] on form "Rebooted Rescued Replaced disk Reseated components Replaced RAM Replaced Machin…" at bounding box center [803, 605] width 1248 height 509
type textarea "Confirmed with the NOCC to make sure the ticket was safe to be worked on. Waite…"
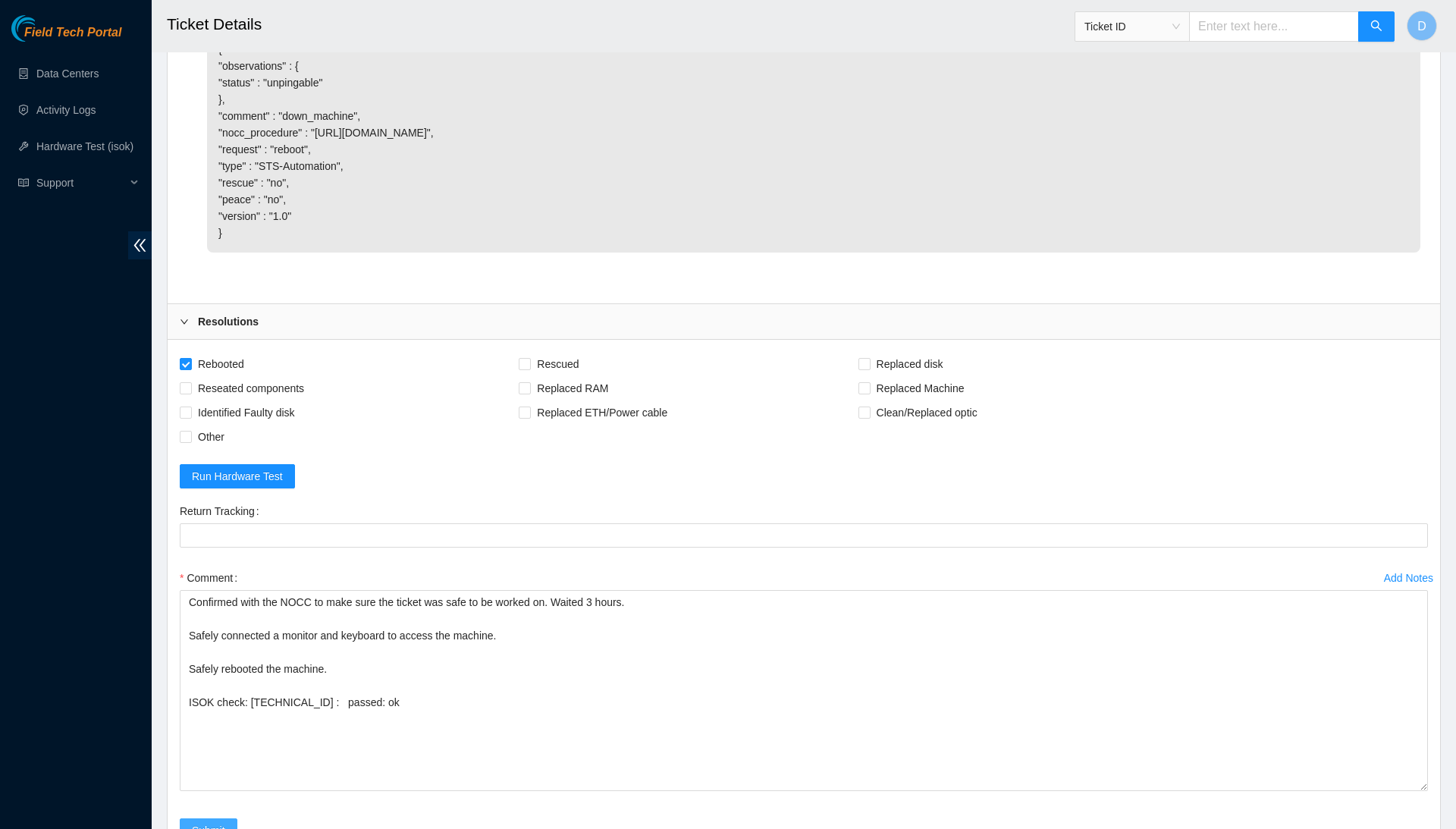
click at [222, 822] on span "Submit" at bounding box center [208, 830] width 34 height 17
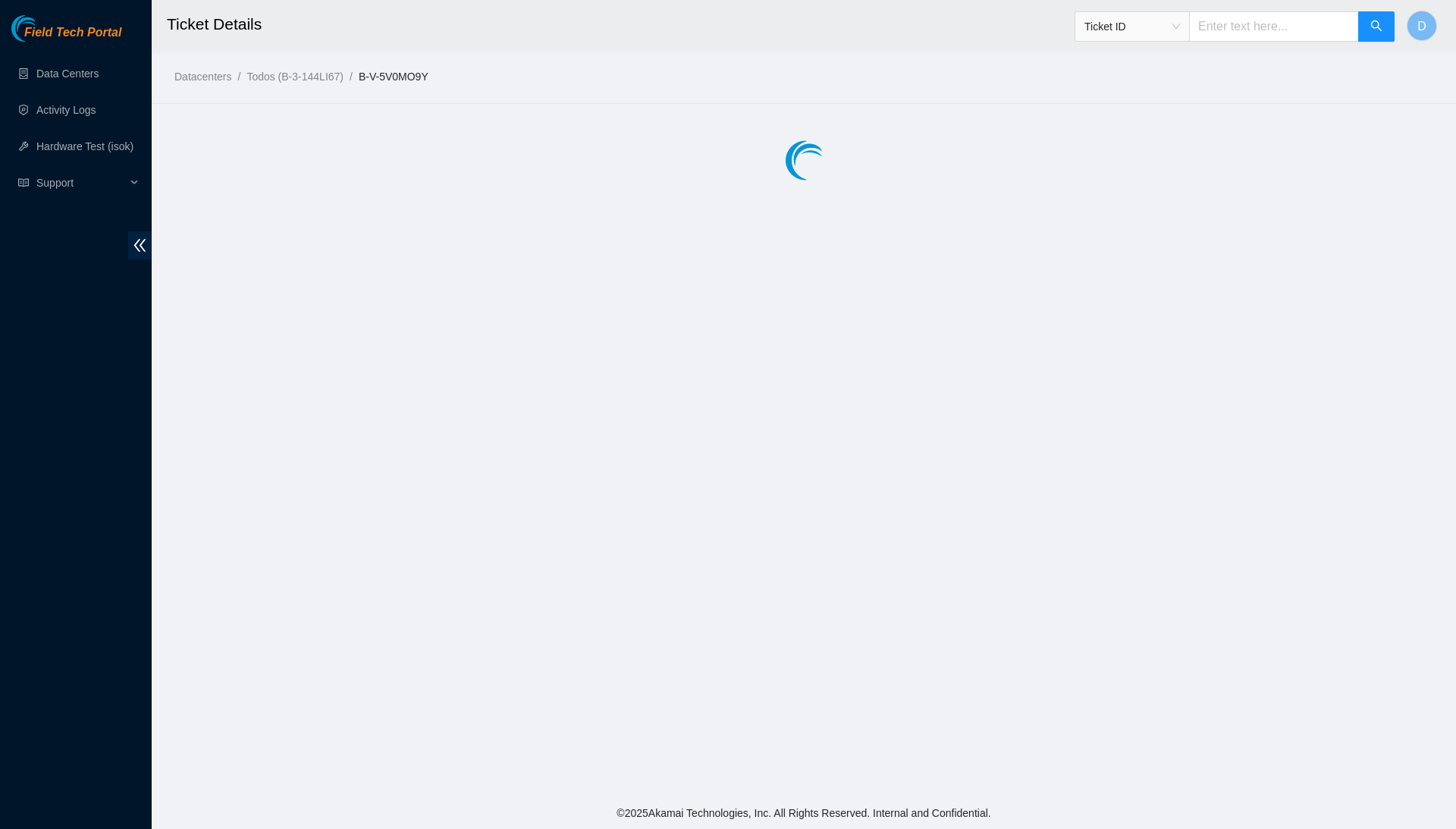
scroll to position [0, 0]
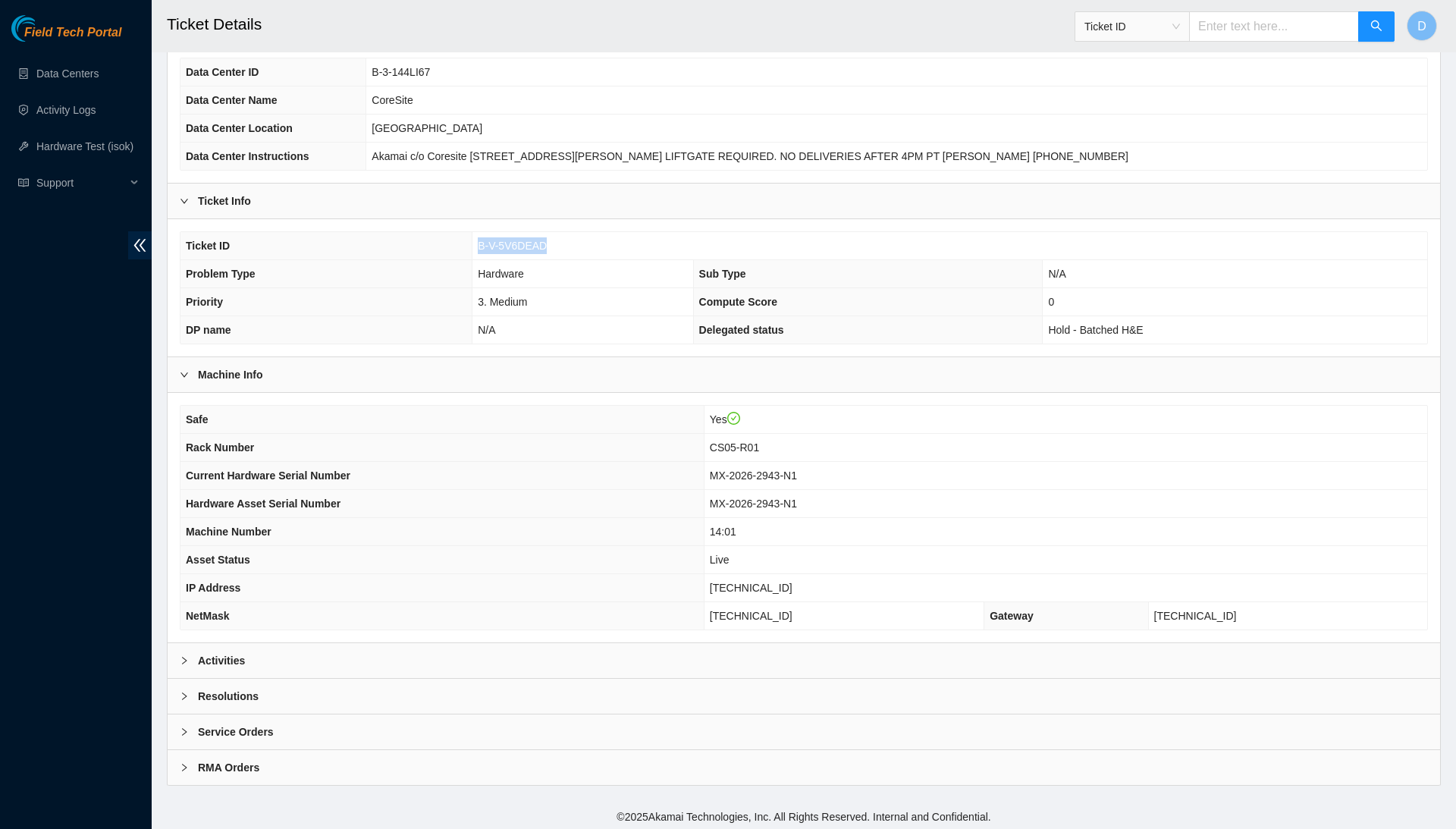
scroll to position [112, 0]
click at [493, 656] on div "Activities" at bounding box center [803, 661] width 1272 height 35
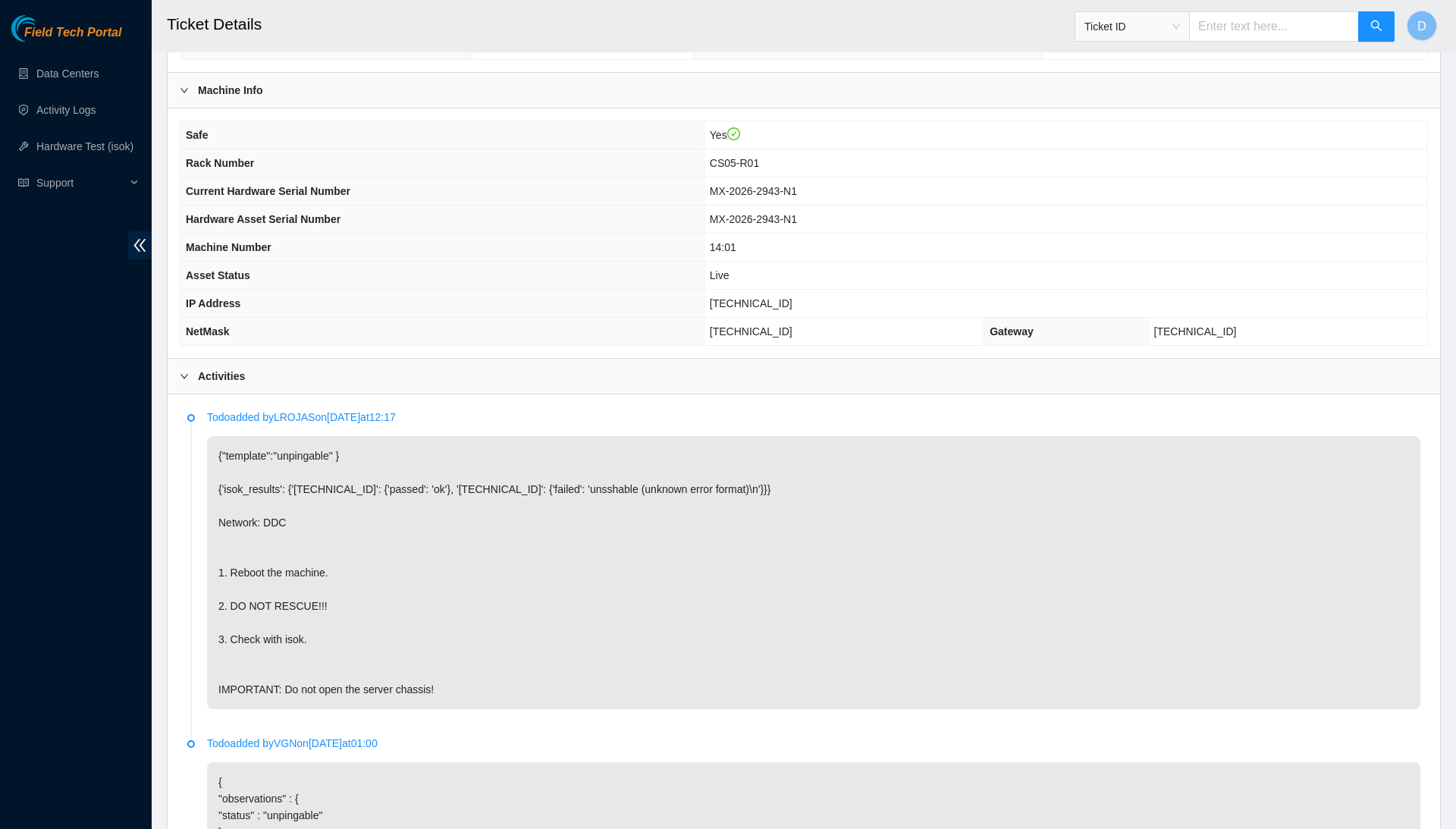
scroll to position [397, 0]
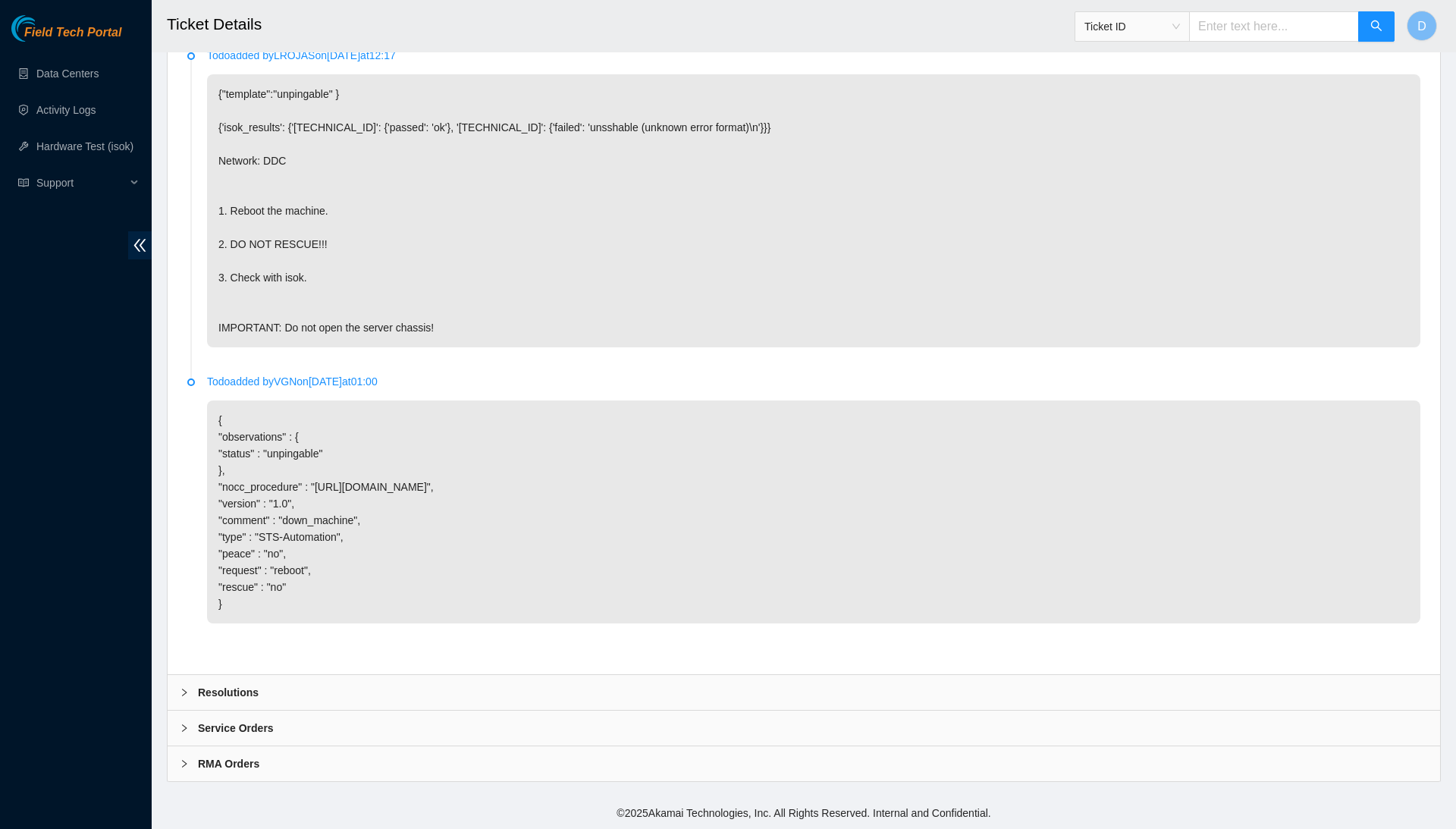
click at [444, 684] on div "Resolutions" at bounding box center [803, 692] width 1272 height 35
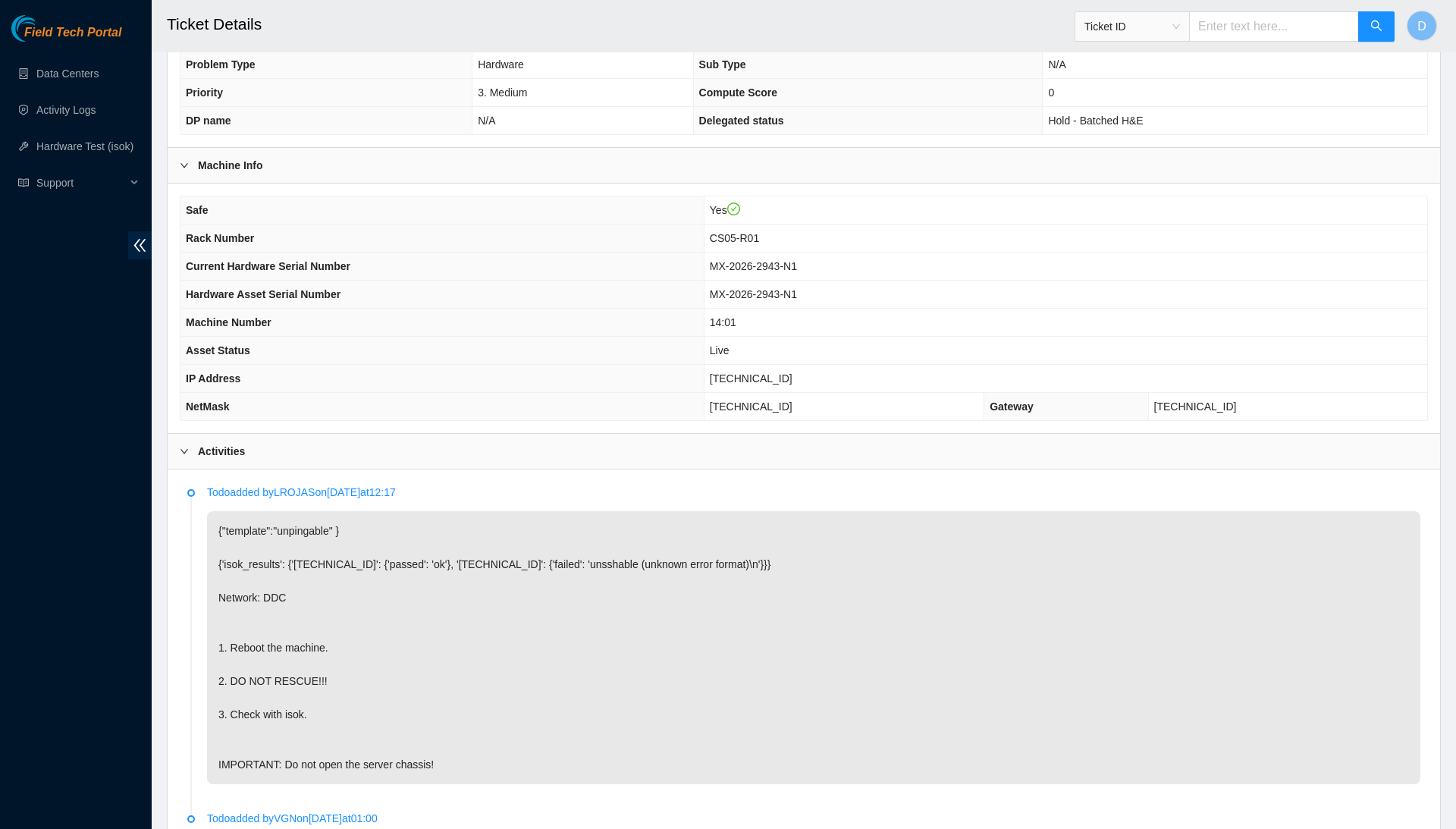
scroll to position [213, 0]
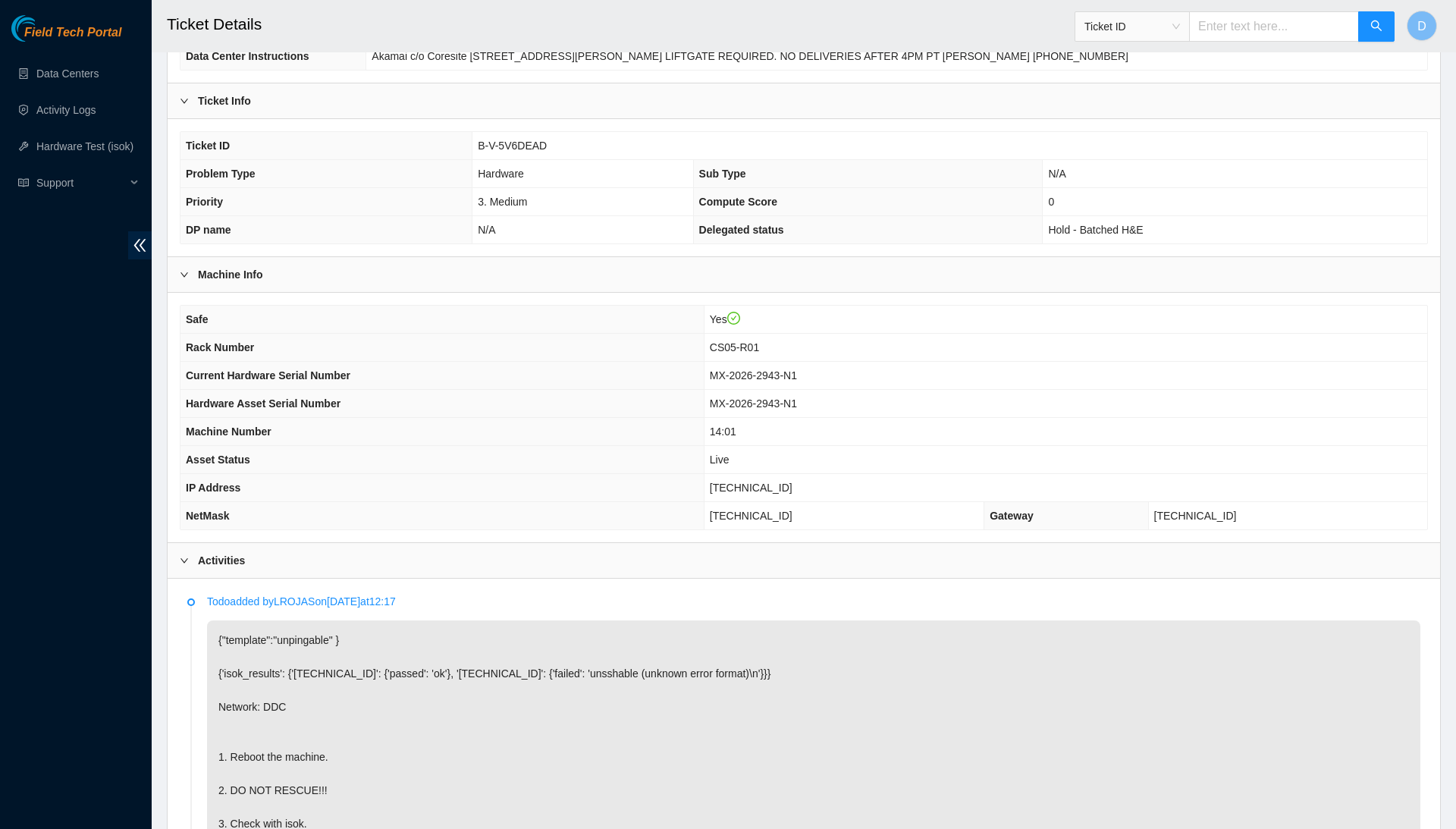
click at [532, 149] on span "B-V-5V6DEAD" at bounding box center [512, 145] width 69 height 12
click at [532, 156] on td "B-V-5V6DEAD" at bounding box center [949, 145] width 954 height 28
click at [531, 140] on span "B-V-5V6DEAD" at bounding box center [512, 145] width 69 height 12
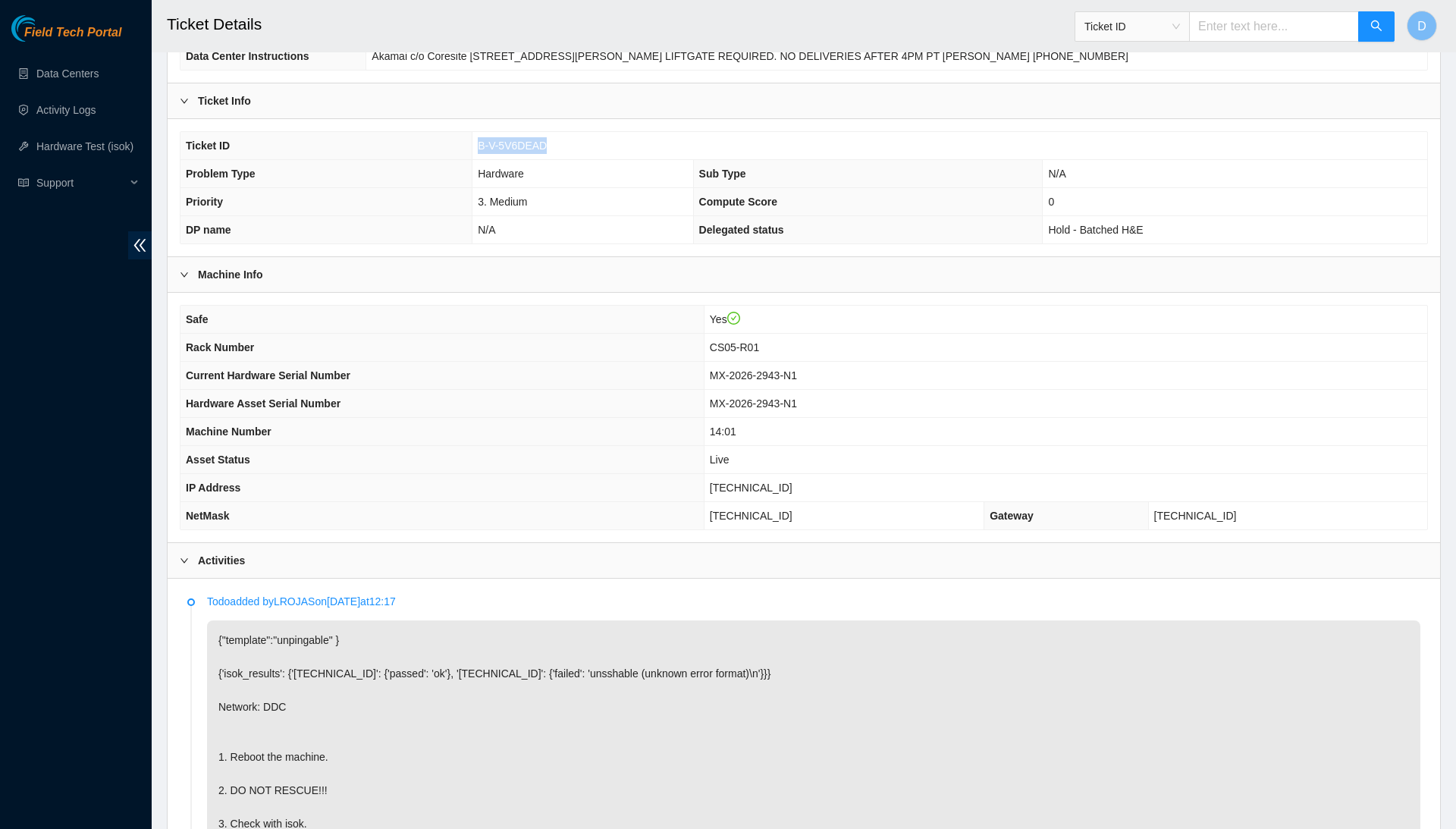
click at [531, 140] on span "B-V-5V6DEAD" at bounding box center [512, 145] width 69 height 12
copy span "B-V-5V6DEAD"
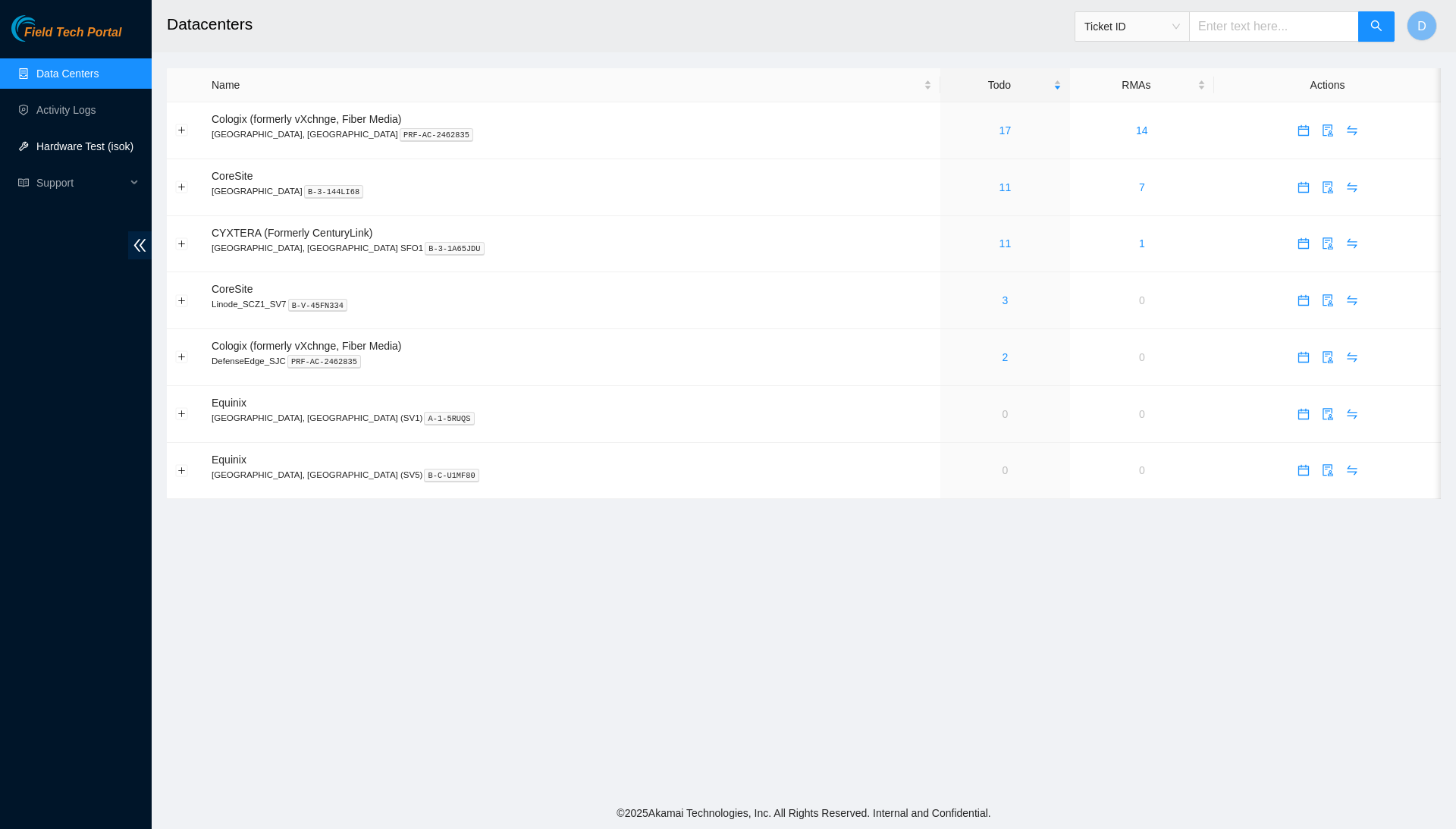
click at [95, 146] on link "Hardware Test (isok)" at bounding box center [85, 146] width 97 height 12
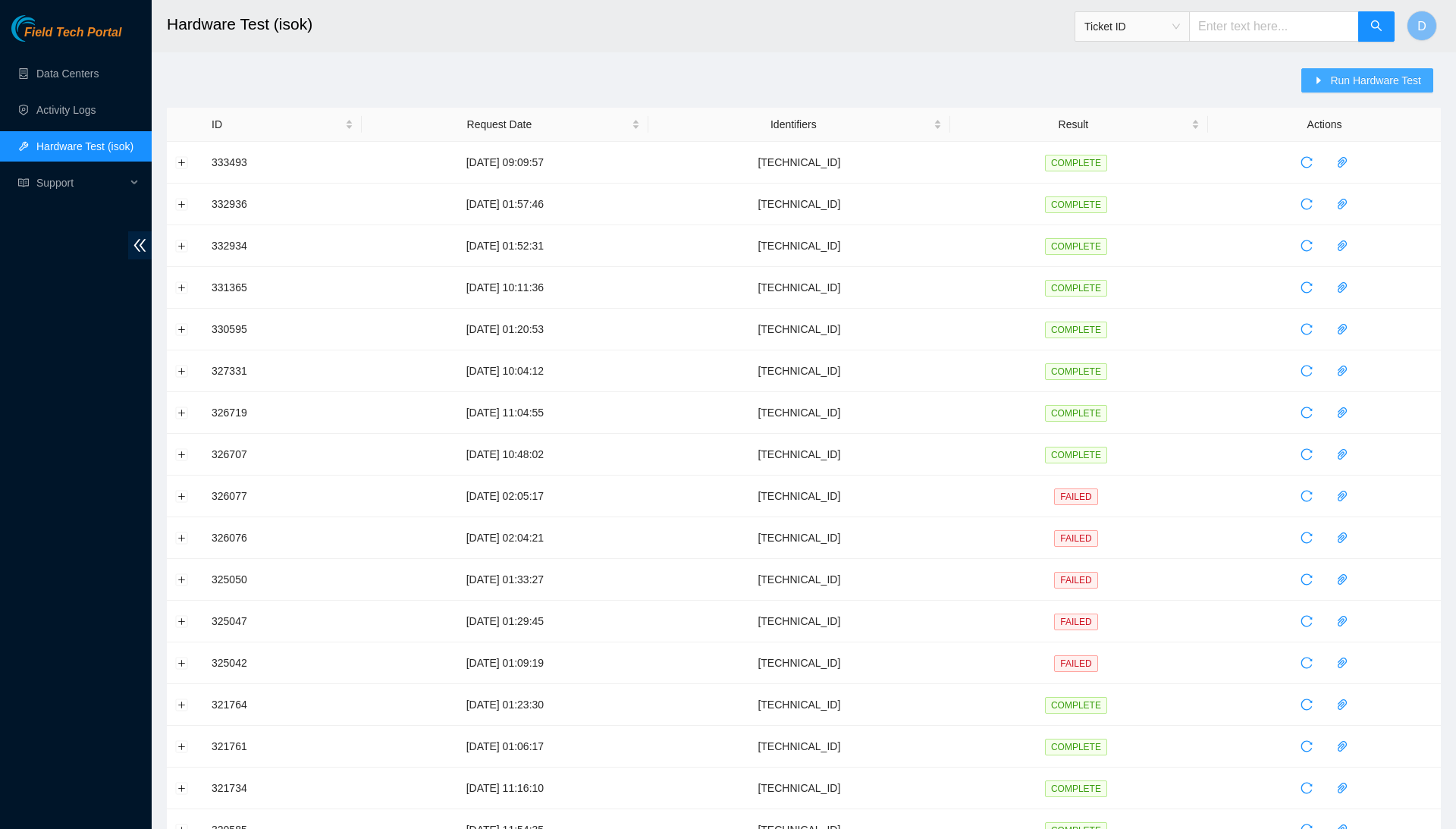
click at [1314, 71] on button "Run Hardware Test" at bounding box center [1367, 80] width 132 height 24
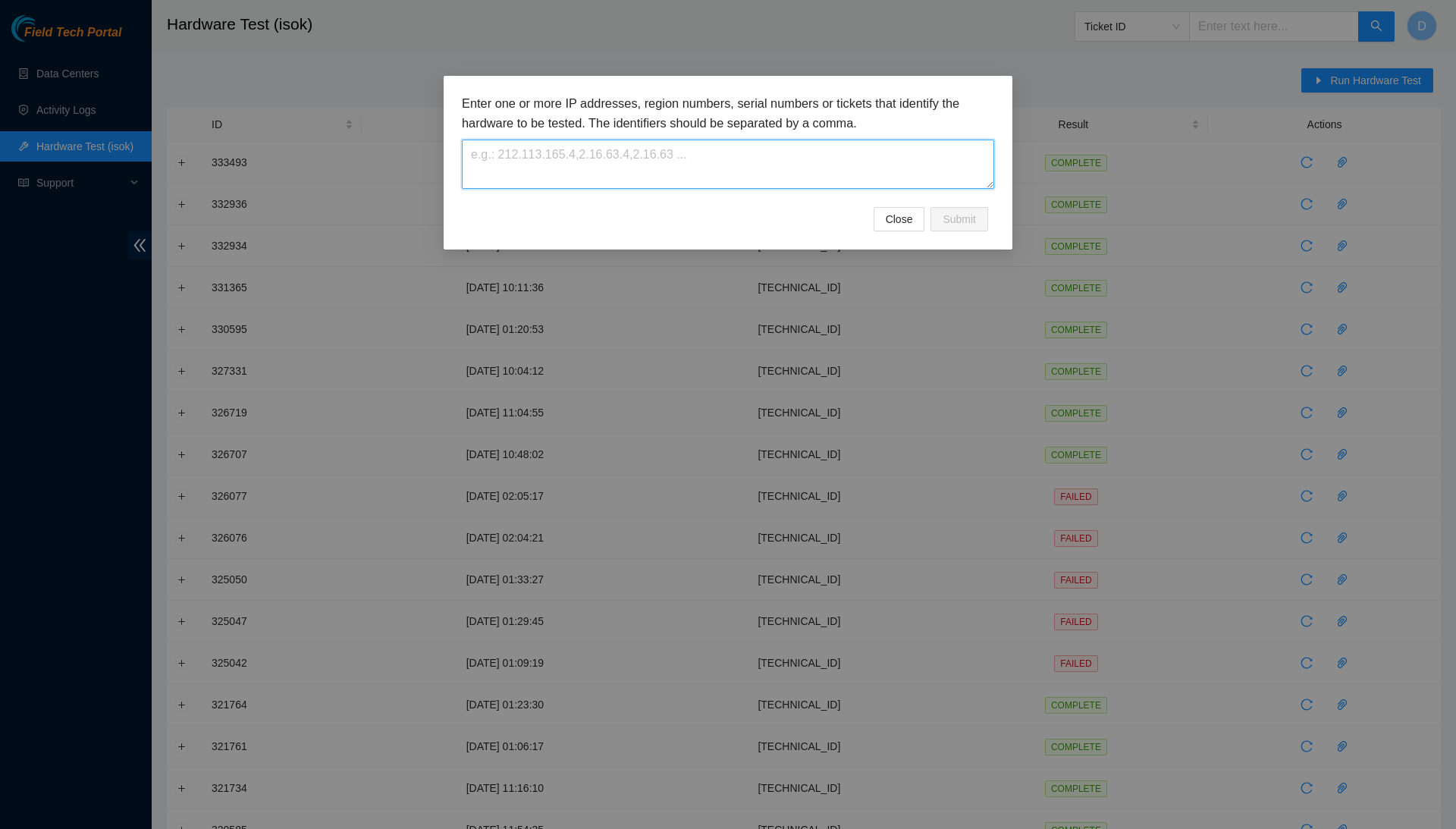
click at [881, 157] on textarea at bounding box center [728, 165] width 532 height 50
paste textarea "[TECHNICAL_ID]"
type textarea "[TECHNICAL_ID]"
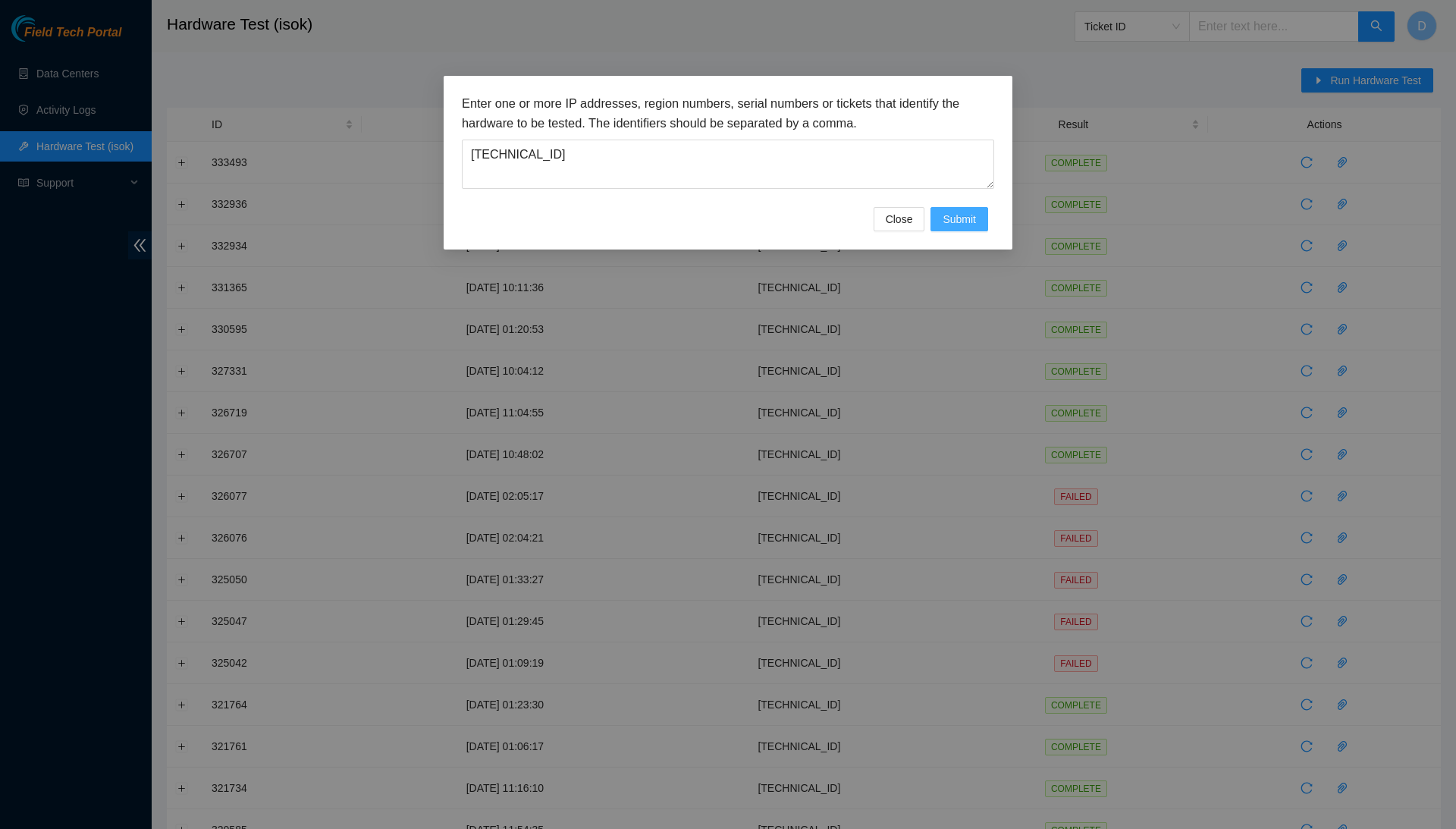
click at [941, 228] on button "Submit" at bounding box center [959, 219] width 58 height 24
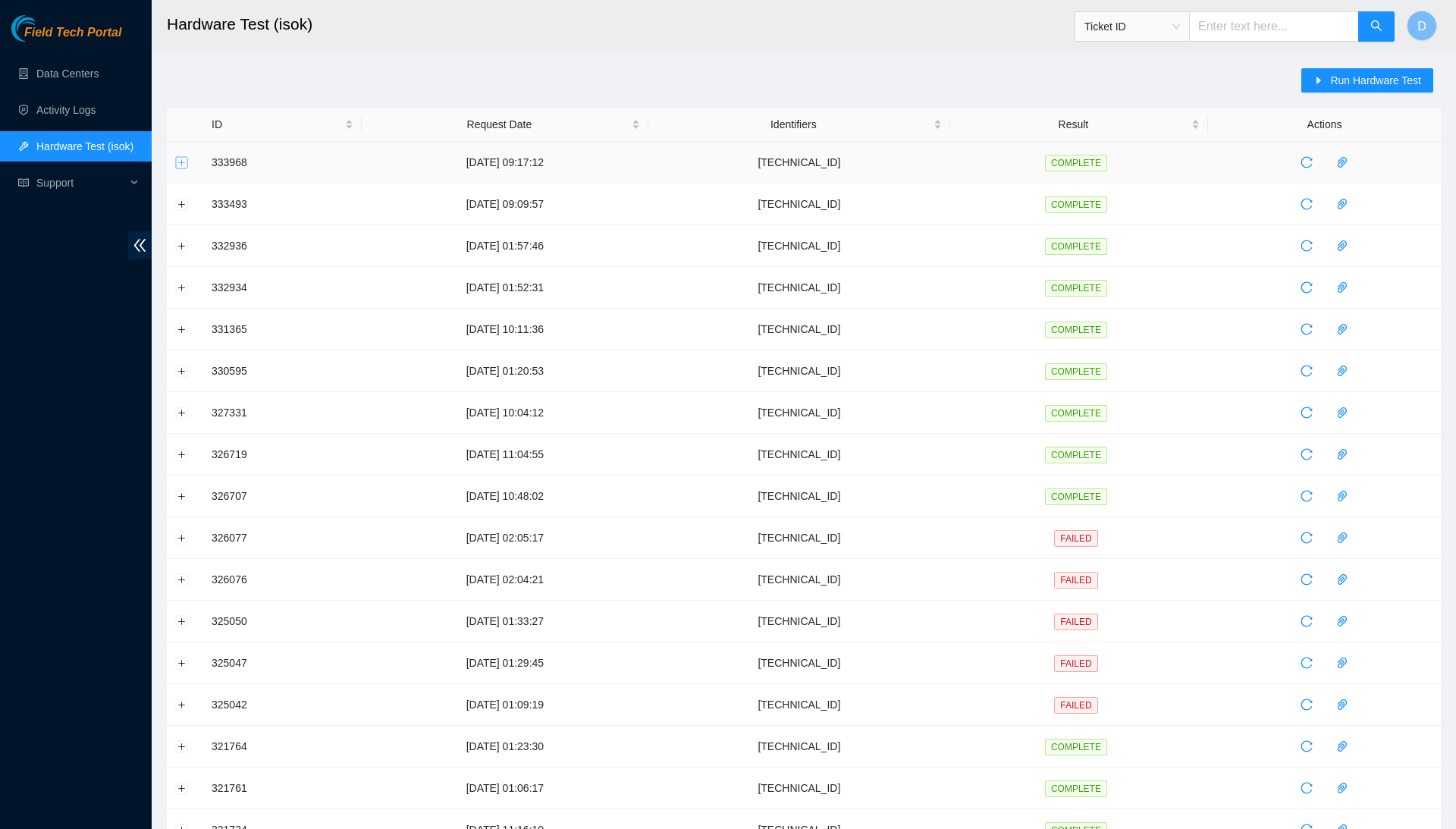
click at [182, 162] on button "Expand row" at bounding box center [181, 162] width 12 height 12
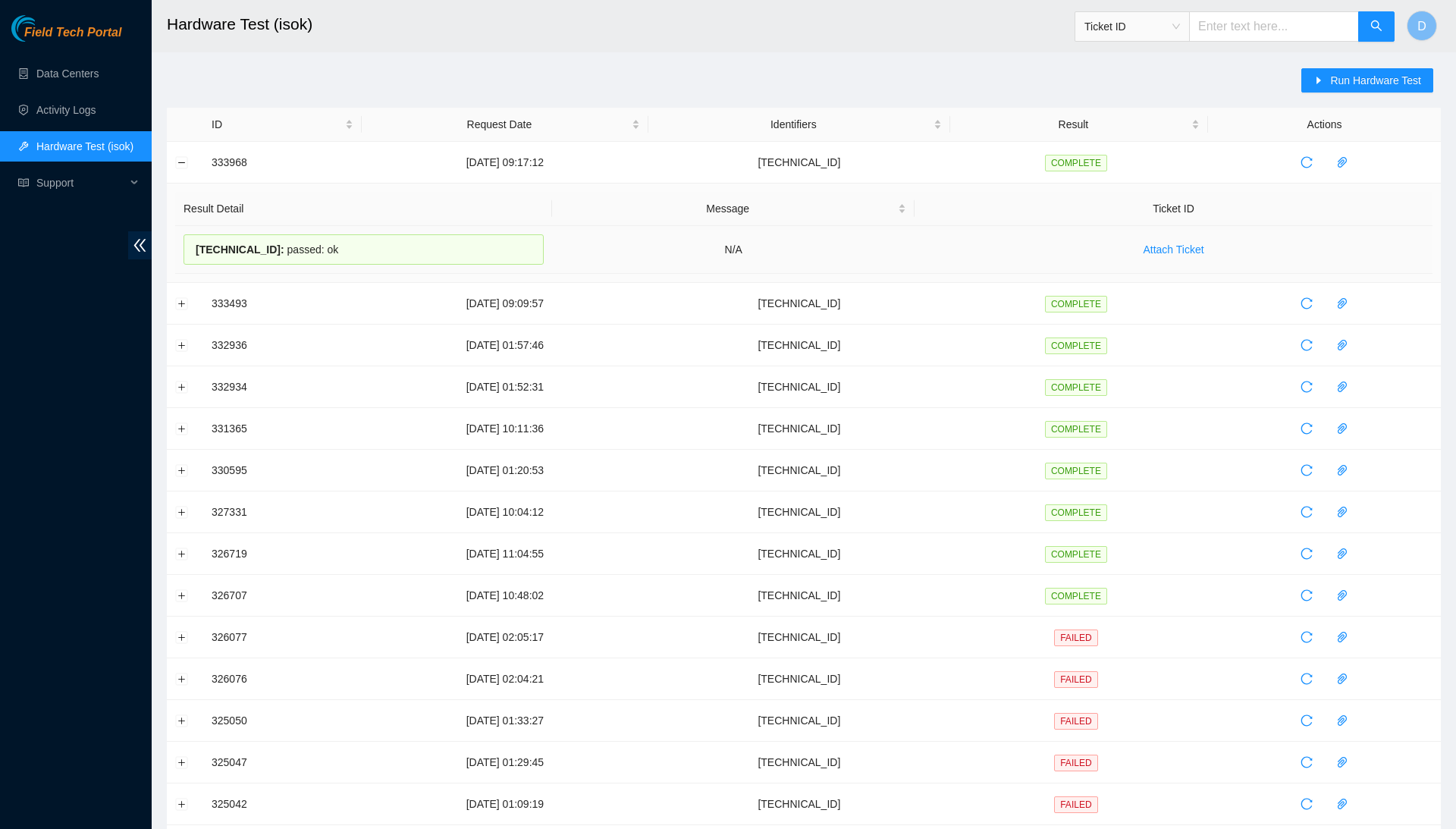
click at [275, 252] on span "[TECHNICAL_ID] :" at bounding box center [240, 249] width 89 height 12
copy div "[TECHNICAL_ID] : passed: ok"
